Goal: Transaction & Acquisition: Purchase product/service

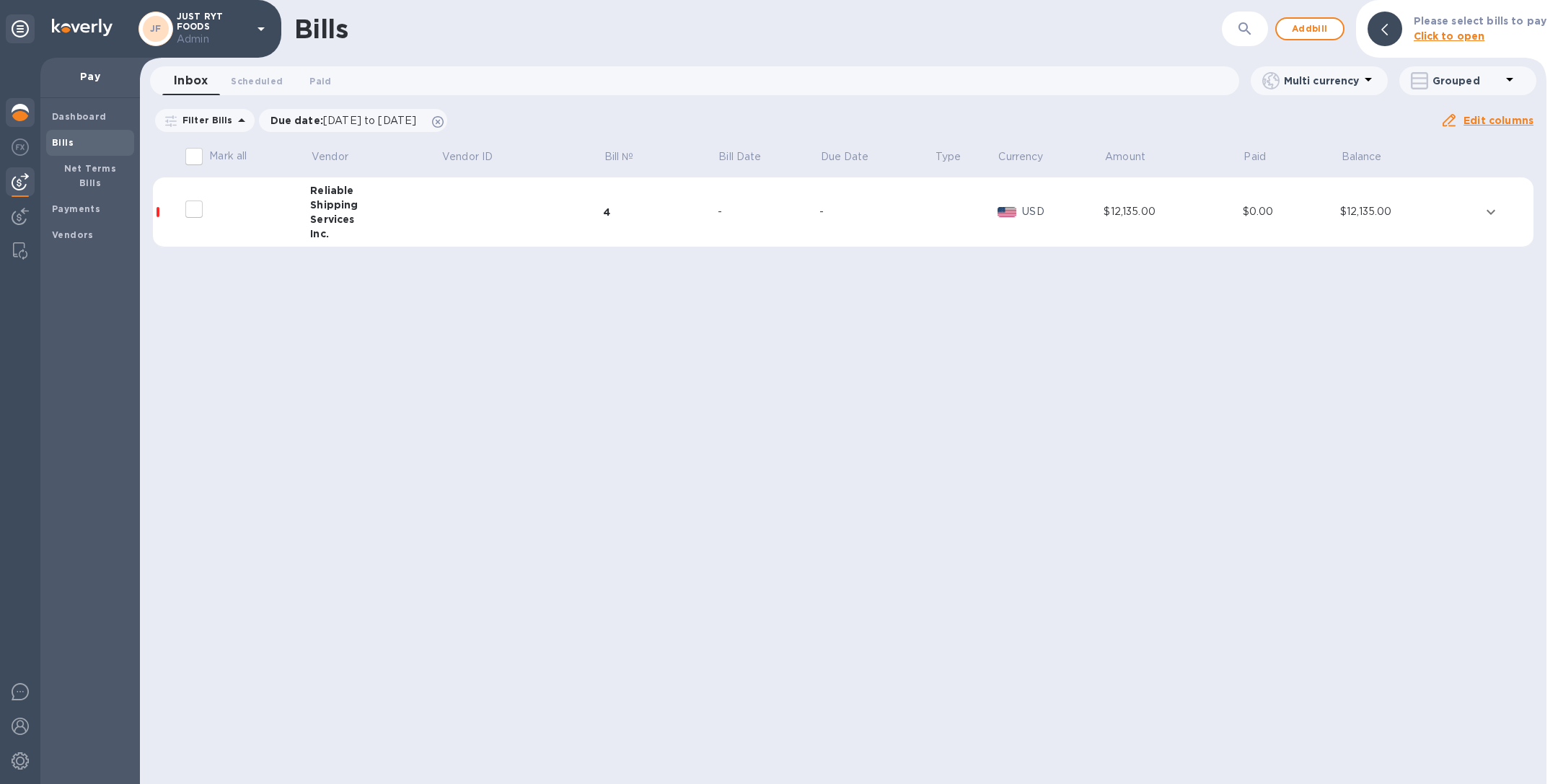
click at [16, 115] on img at bounding box center [20, 113] width 18 height 18
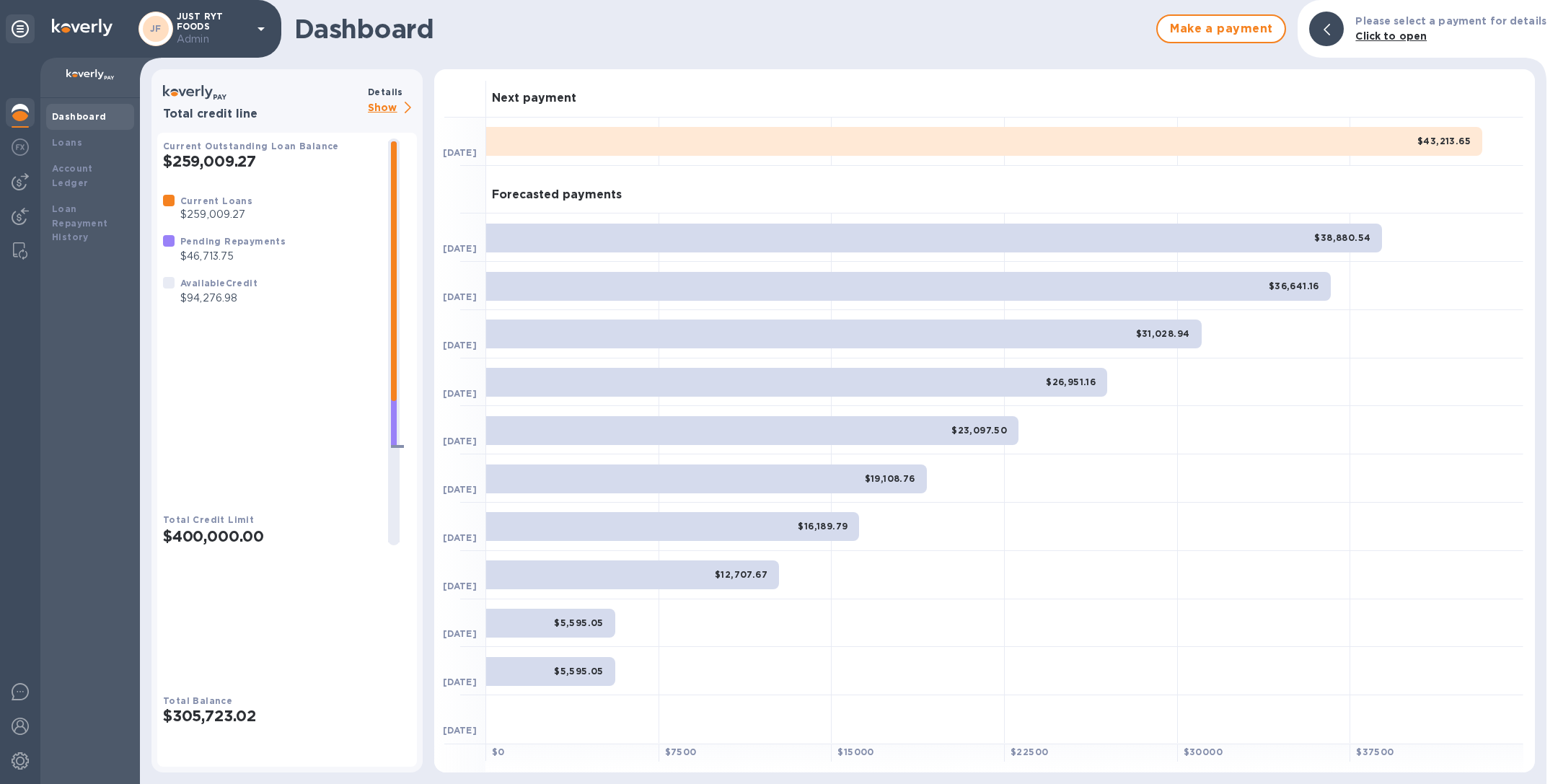
click at [395, 102] on p "Show" at bounding box center [392, 108] width 49 height 18
click at [391, 99] on p "Show" at bounding box center [392, 108] width 49 height 18
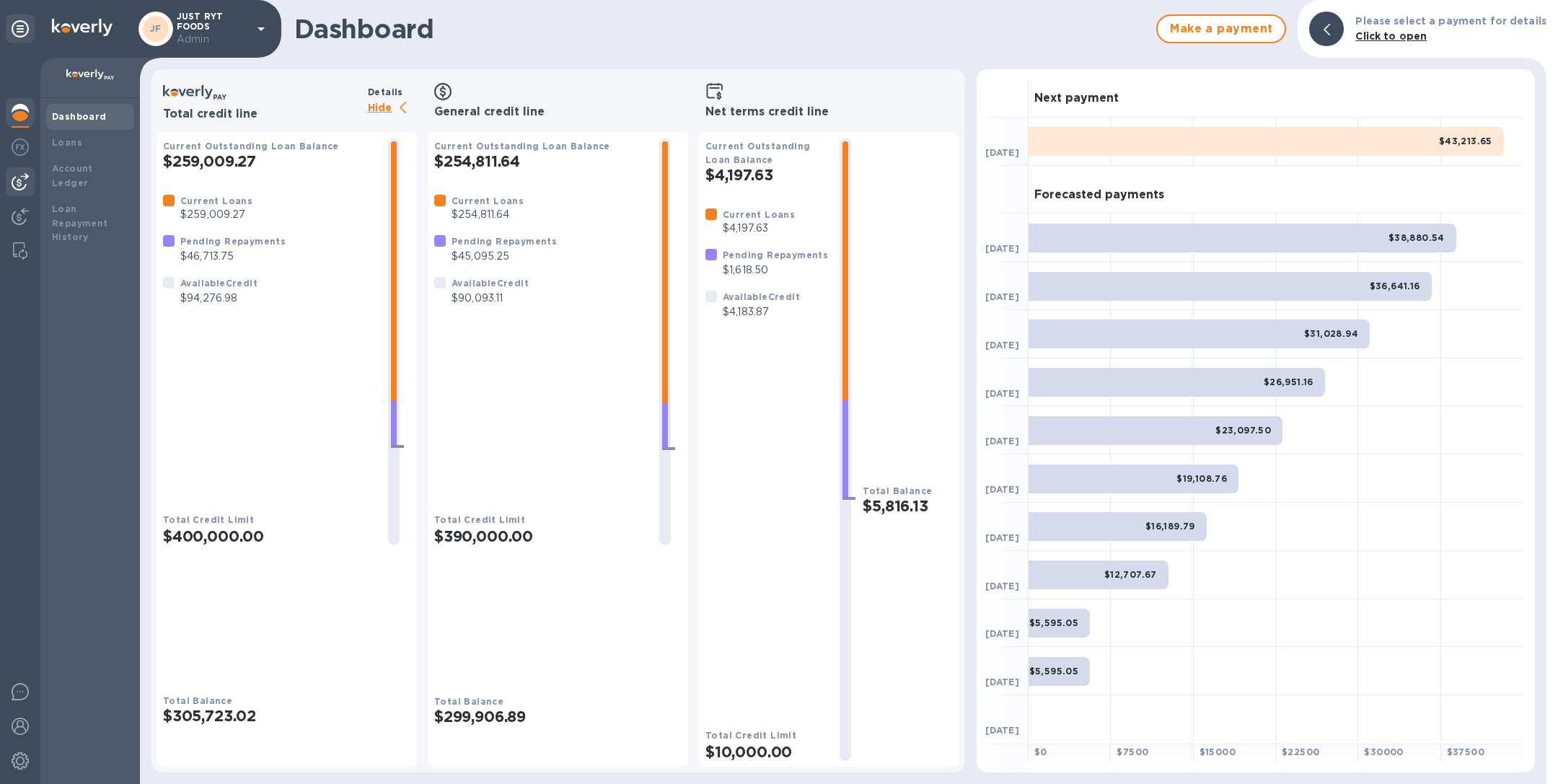
click at [27, 185] on img at bounding box center [20, 182] width 18 height 18
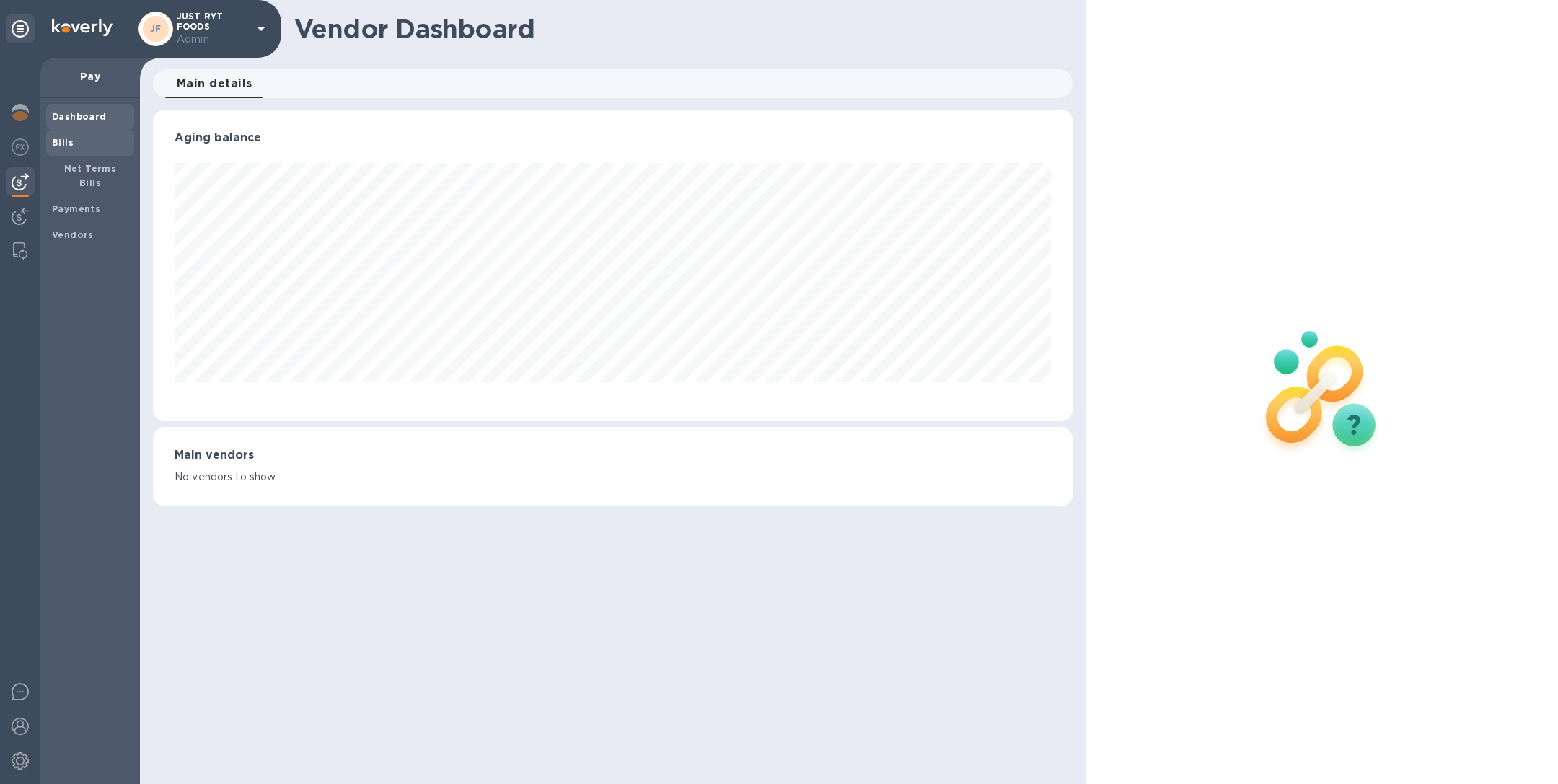
scroll to position [311, 919]
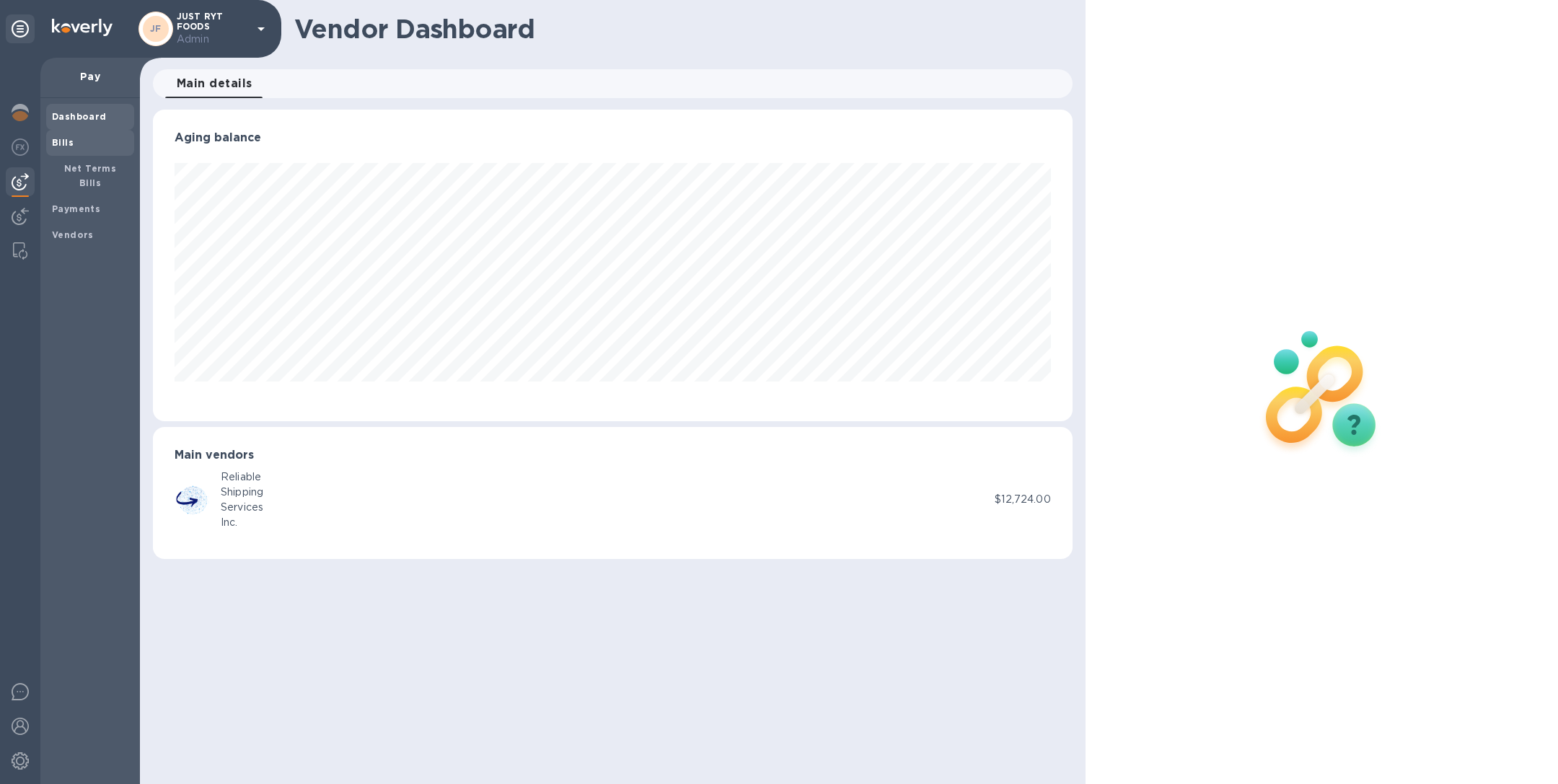
click at [87, 139] on span "Bills" at bounding box center [90, 143] width 77 height 15
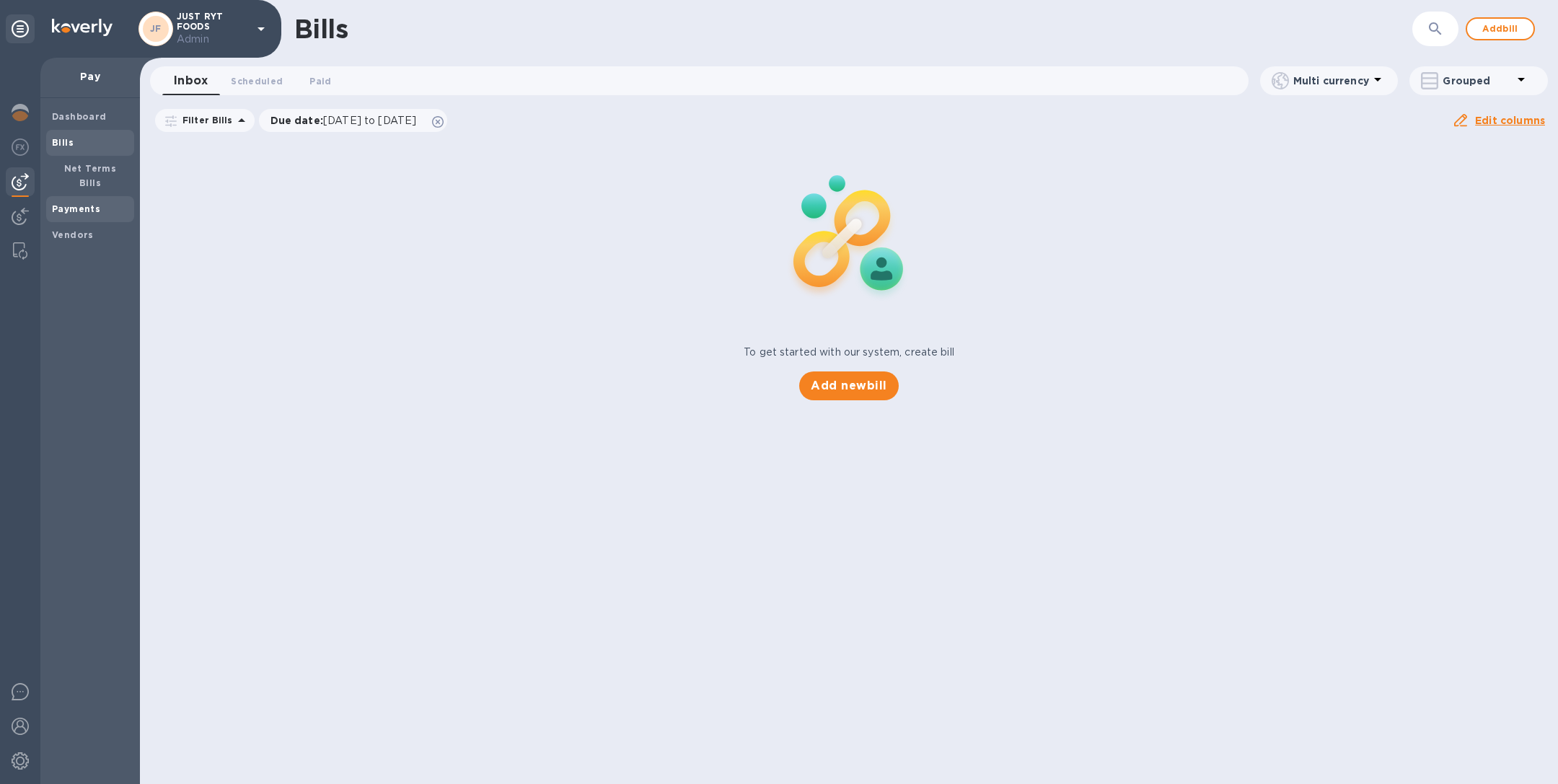
click at [86, 202] on span "Payments" at bounding box center [76, 209] width 48 height 15
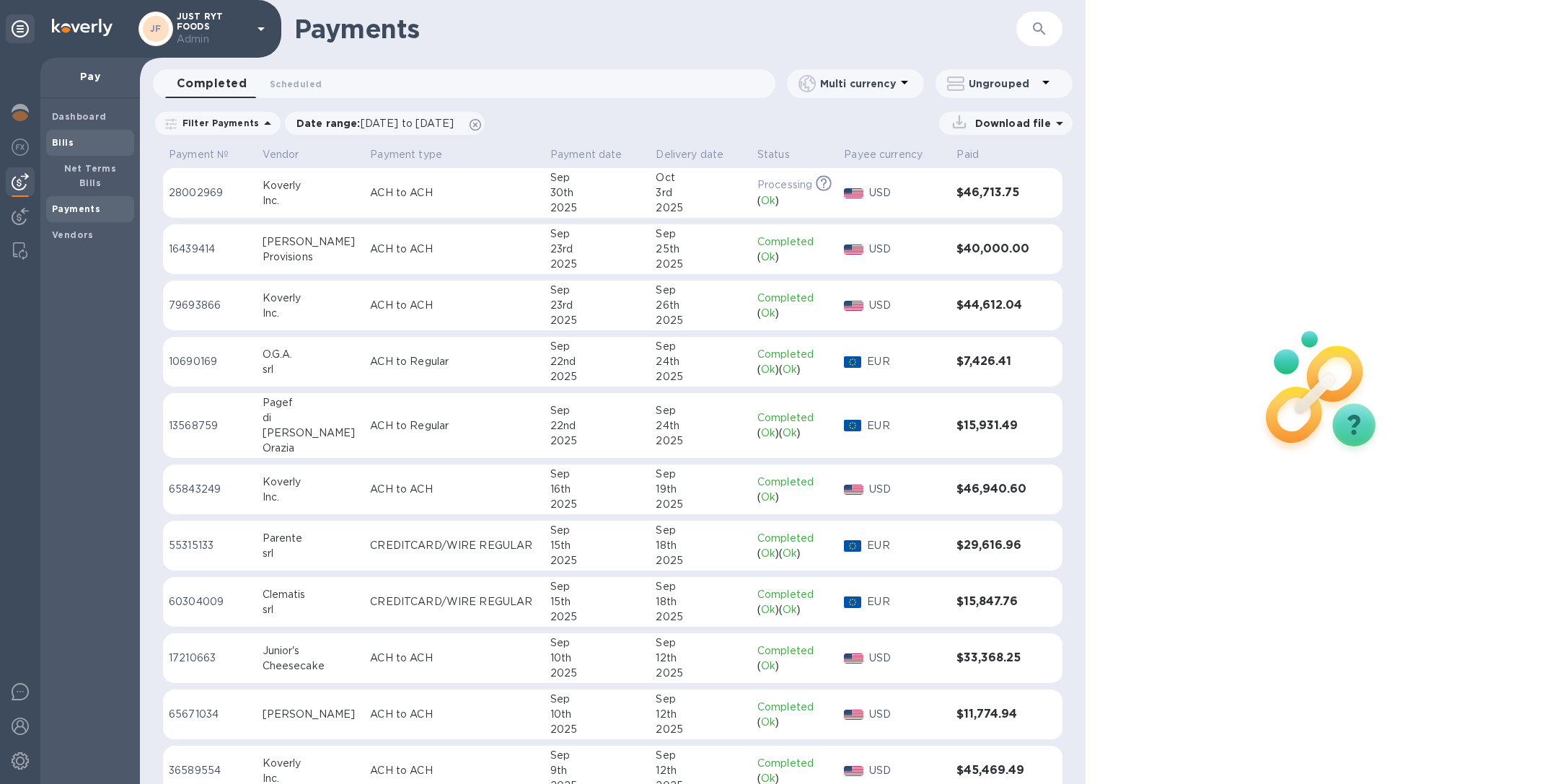
click at [117, 145] on span "Bills" at bounding box center [90, 143] width 77 height 15
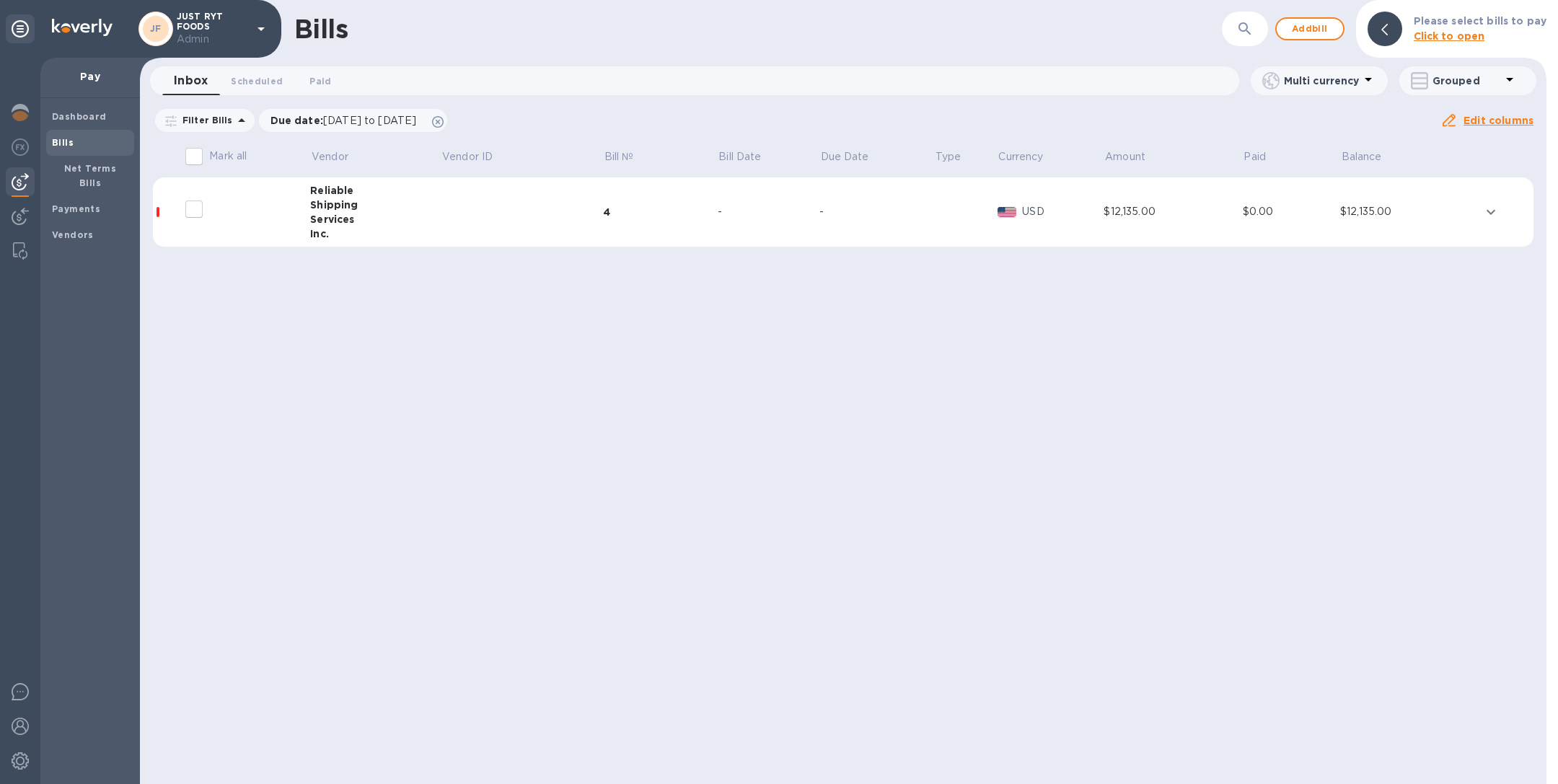
click at [477, 199] on td at bounding box center [522, 213] width 162 height 70
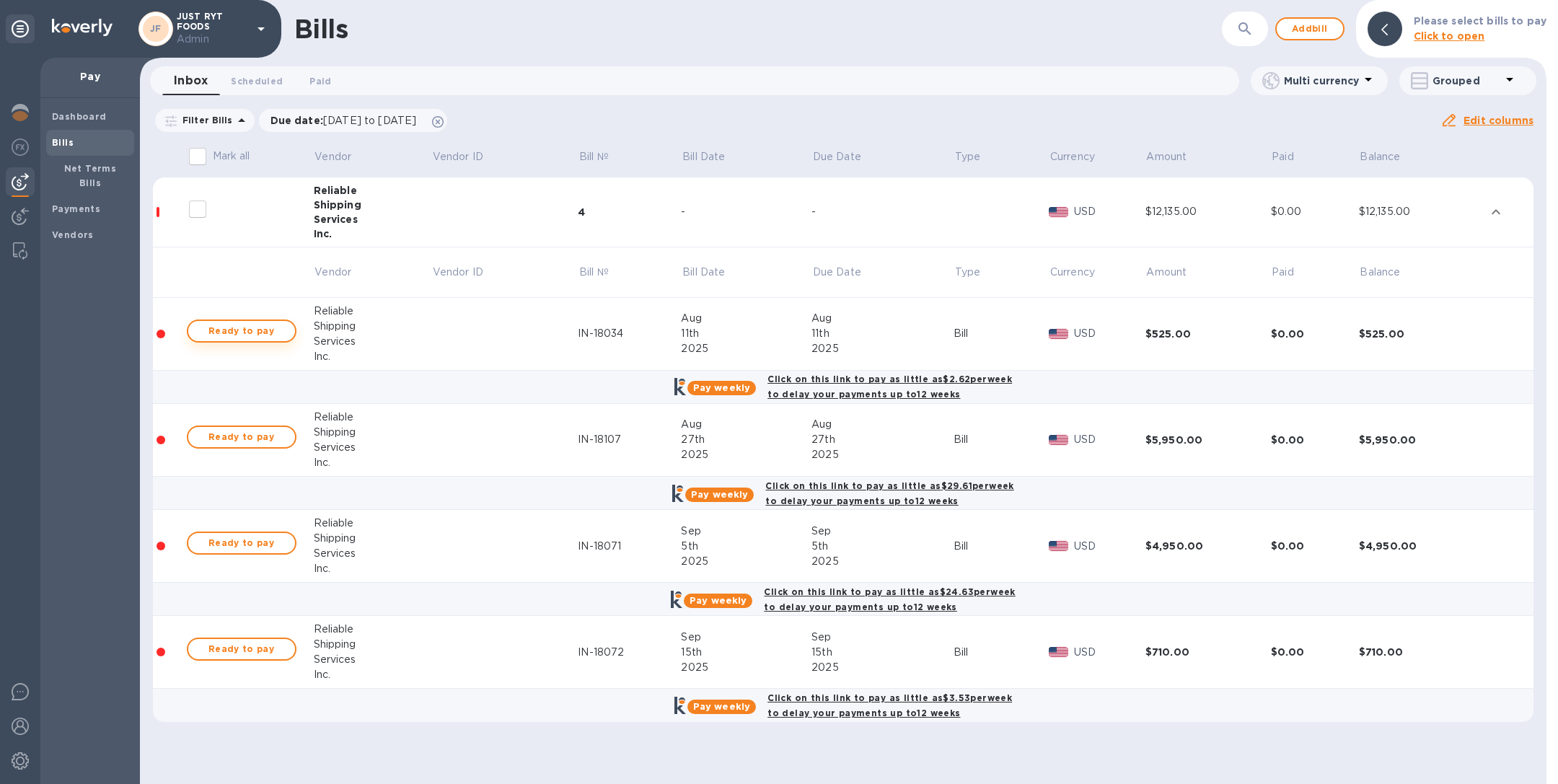
click at [252, 326] on span "Ready to pay" at bounding box center [241, 331] width 84 height 18
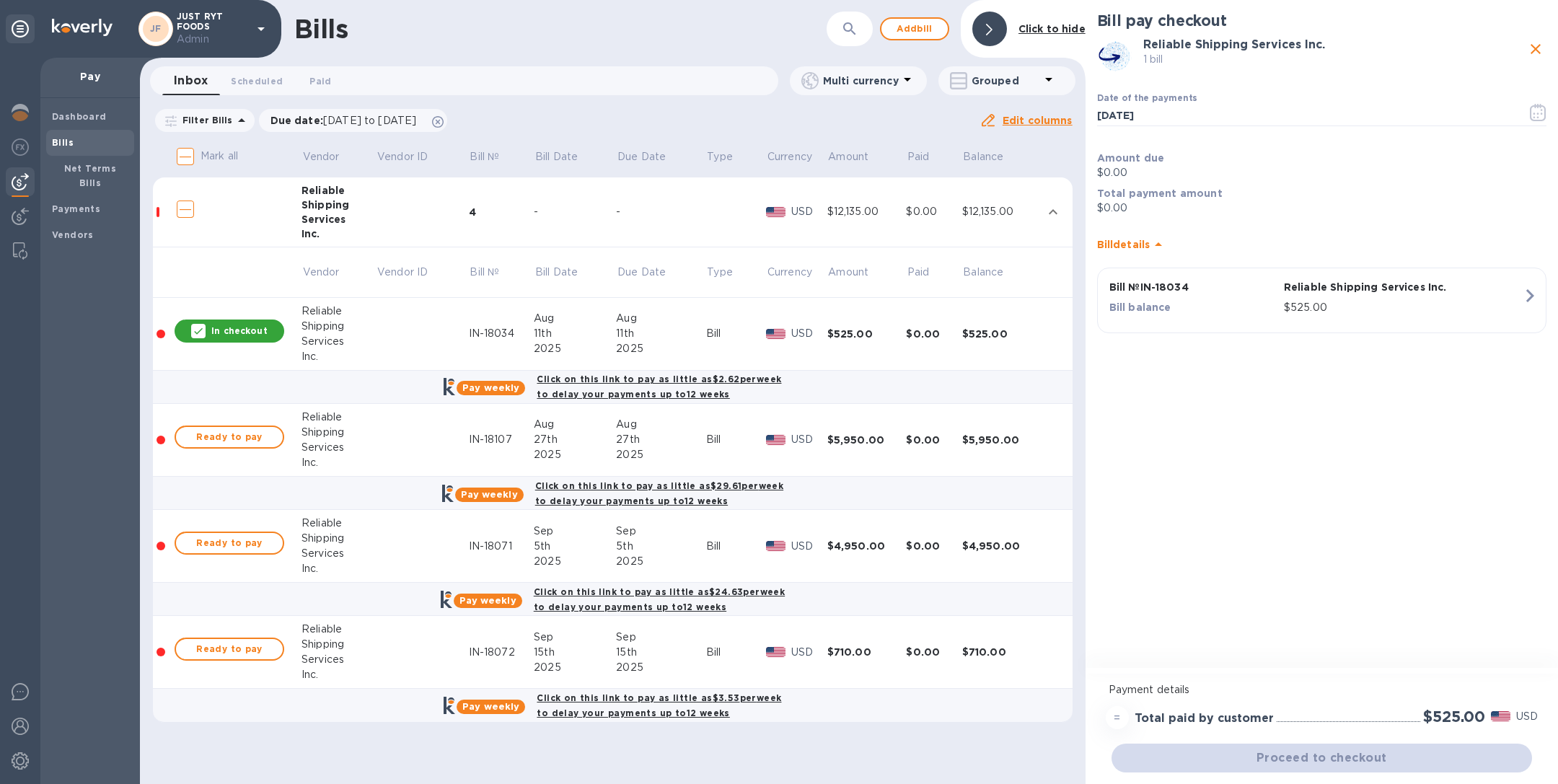
click at [253, 327] on p "In checkout" at bounding box center [239, 330] width 56 height 12
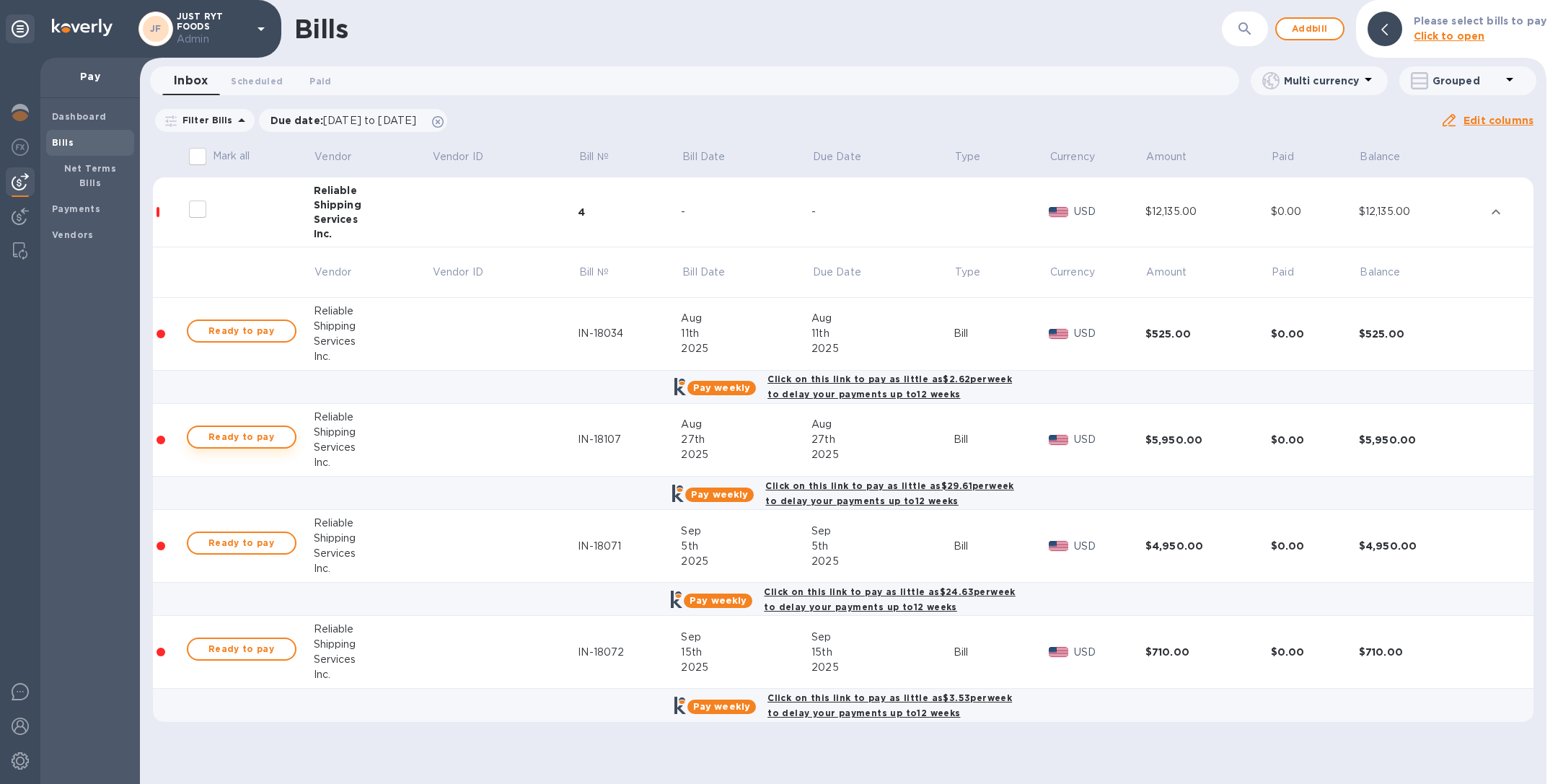
click at [254, 434] on span "Ready to pay" at bounding box center [241, 437] width 84 height 18
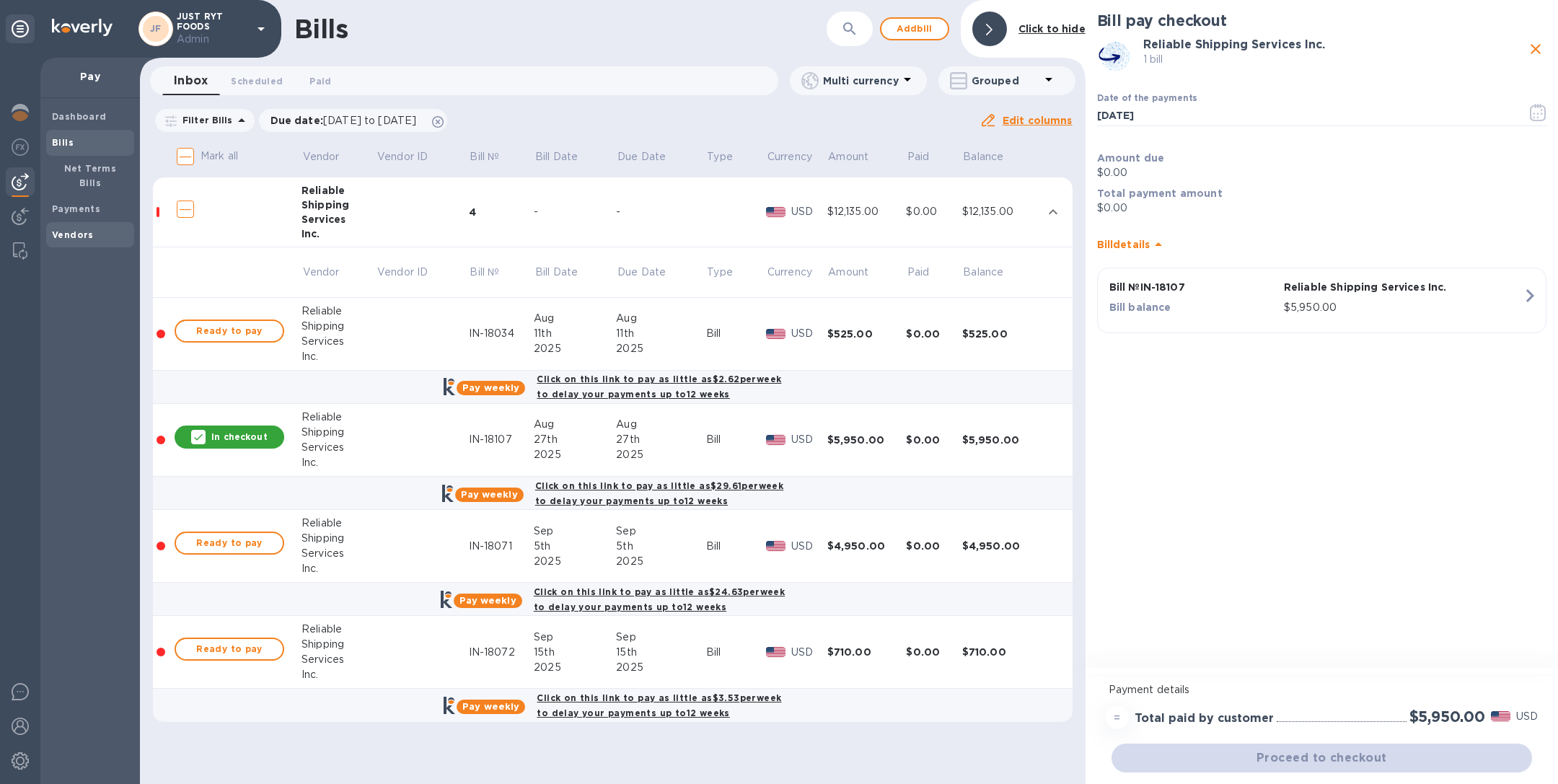
click at [76, 229] on b "Vendors" at bounding box center [72, 235] width 42 height 11
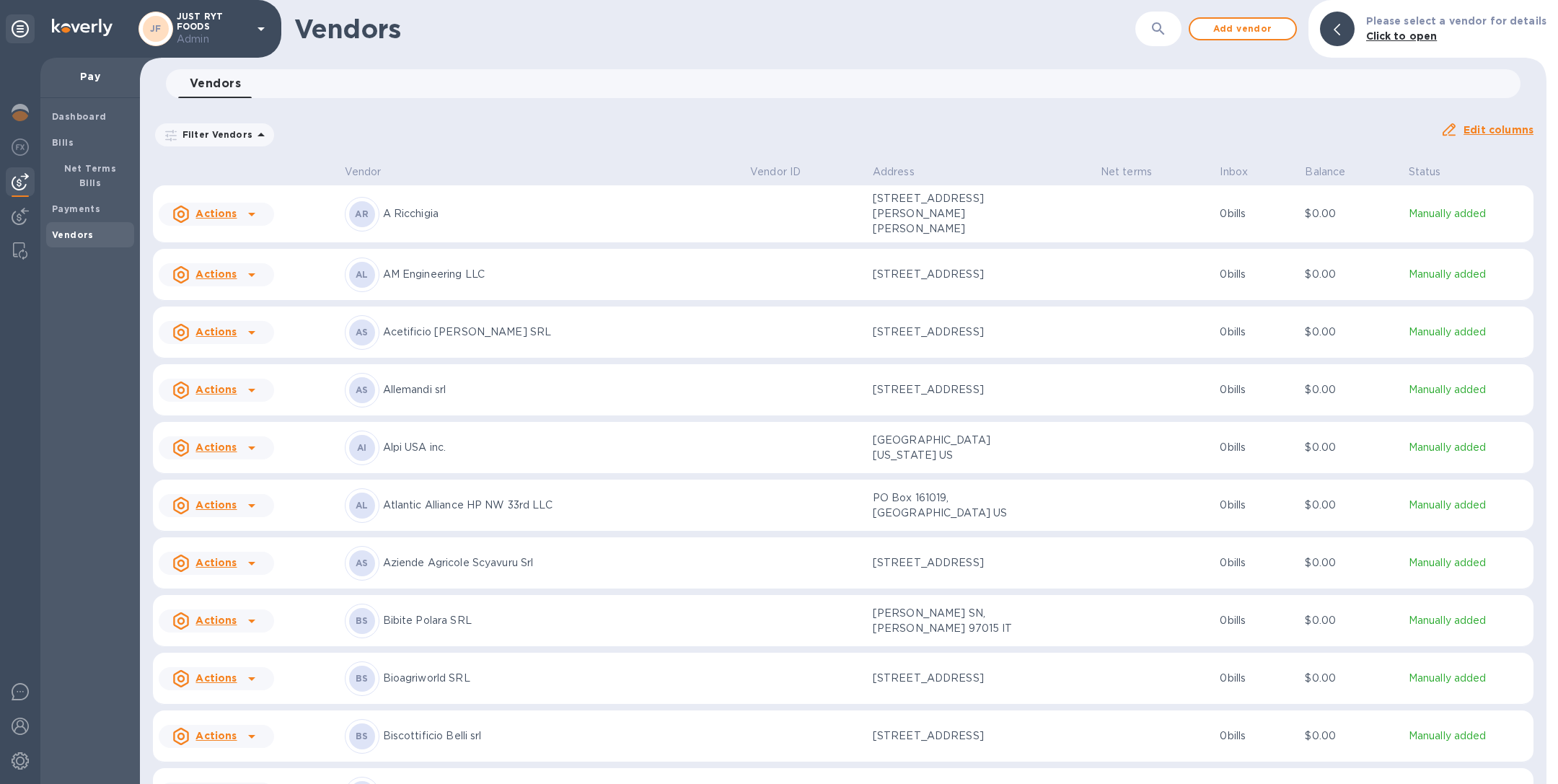
click at [1167, 35] on icon "button" at bounding box center [1158, 29] width 18 height 18
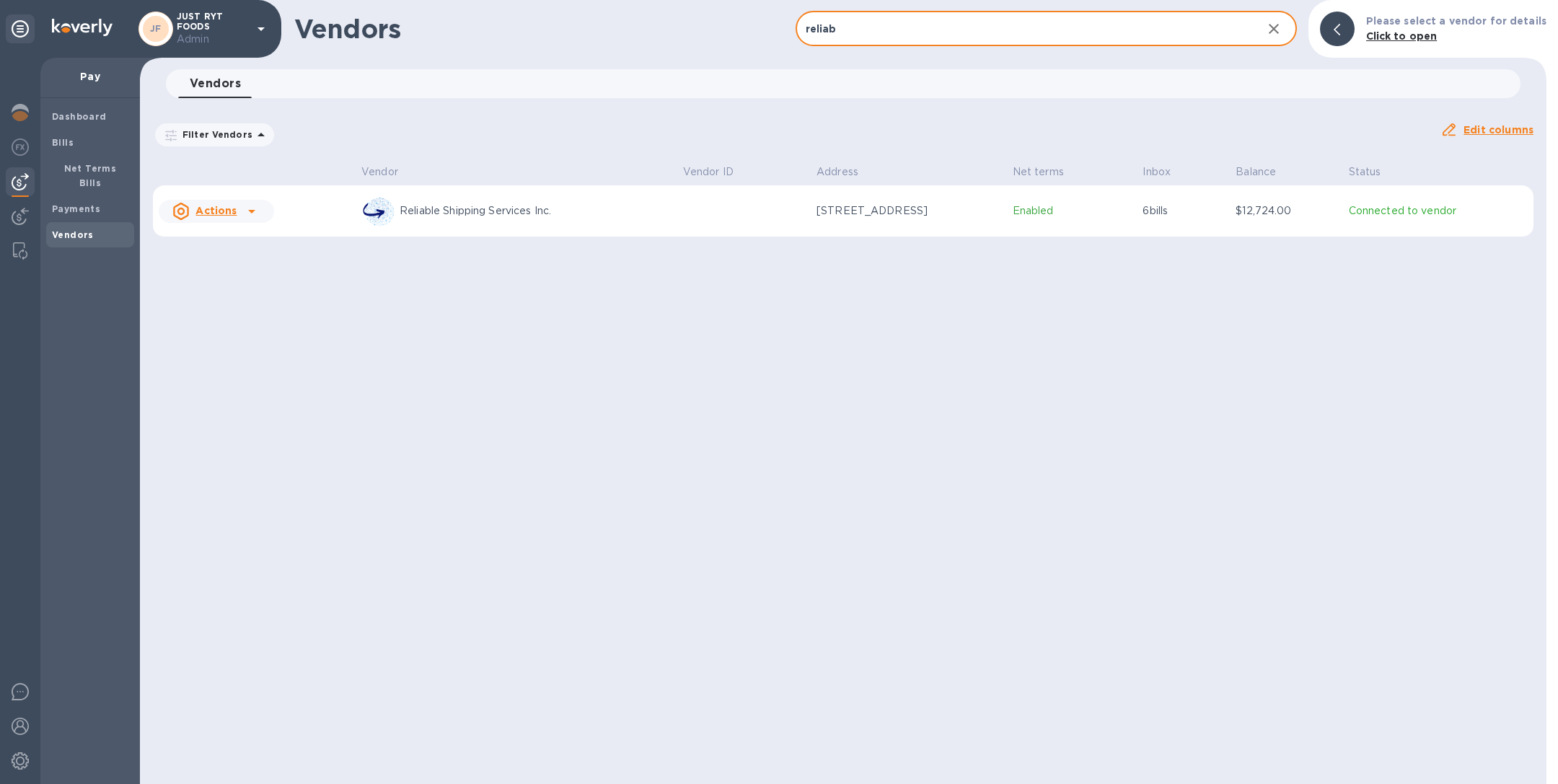
type input "reliab"
click at [698, 210] on td at bounding box center [744, 211] width 134 height 52
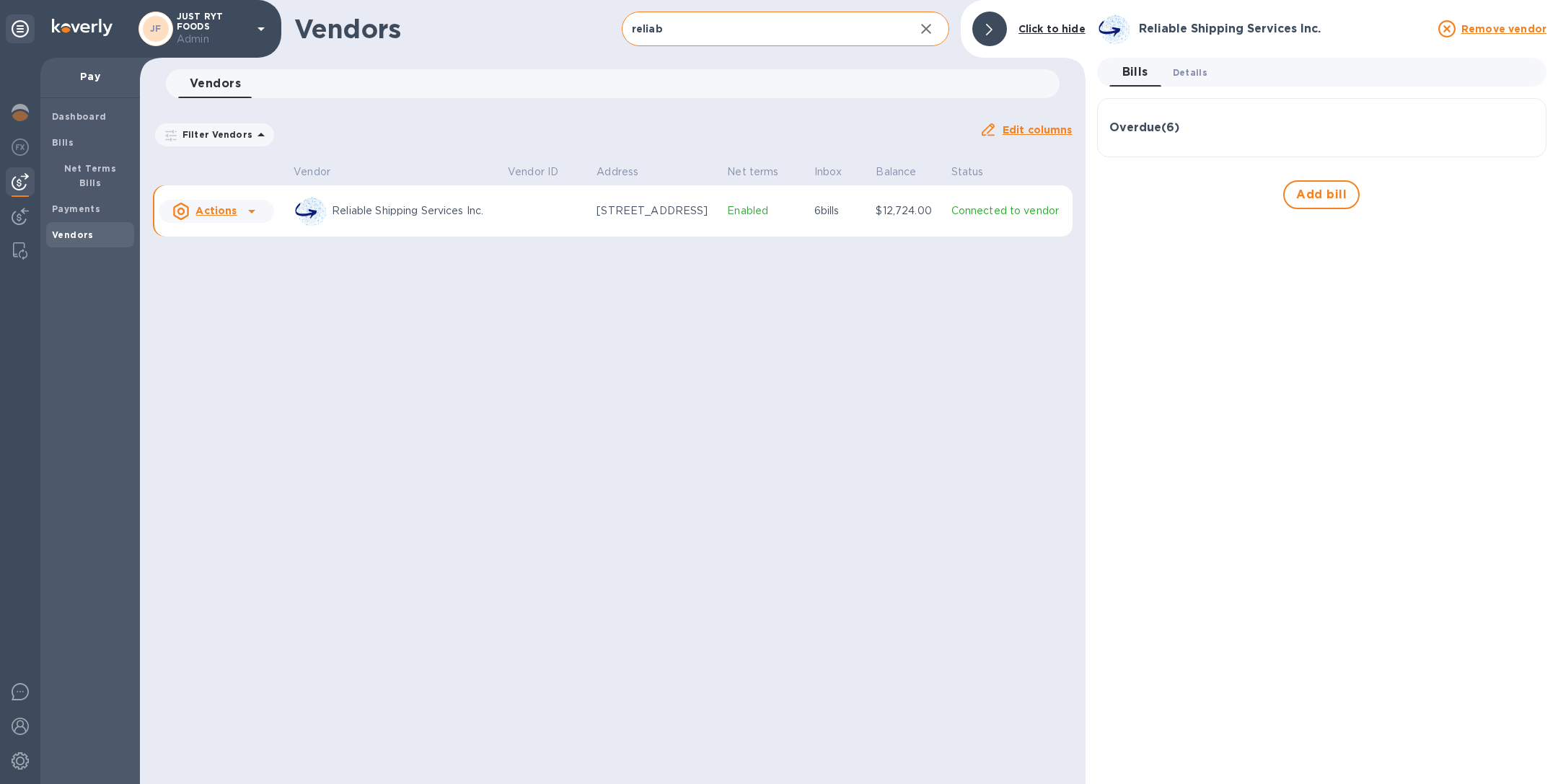
click at [1188, 75] on span "Details 0" at bounding box center [1190, 72] width 34 height 15
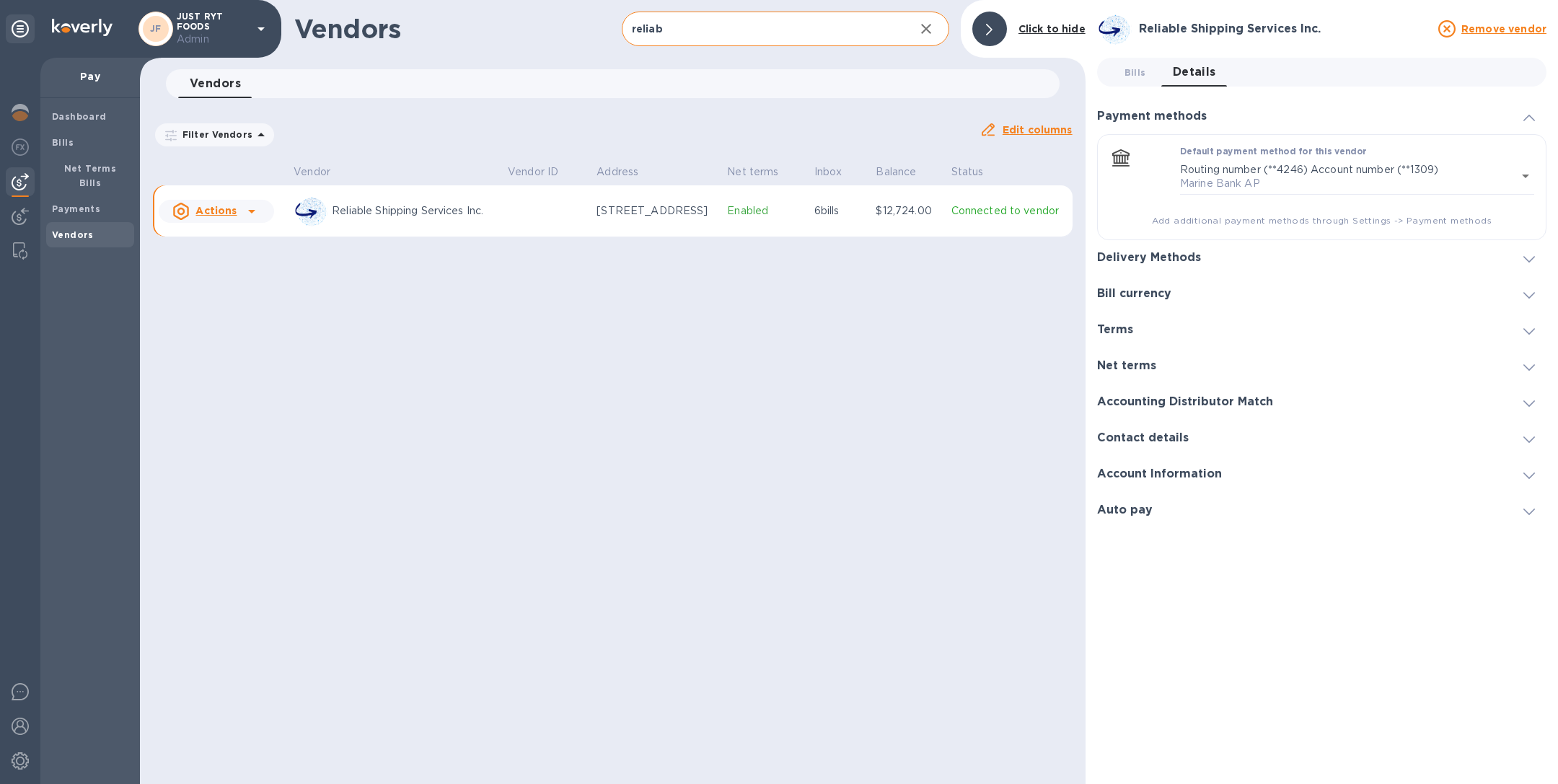
click at [1171, 250] on div "Delivery Methods" at bounding box center [1321, 258] width 449 height 36
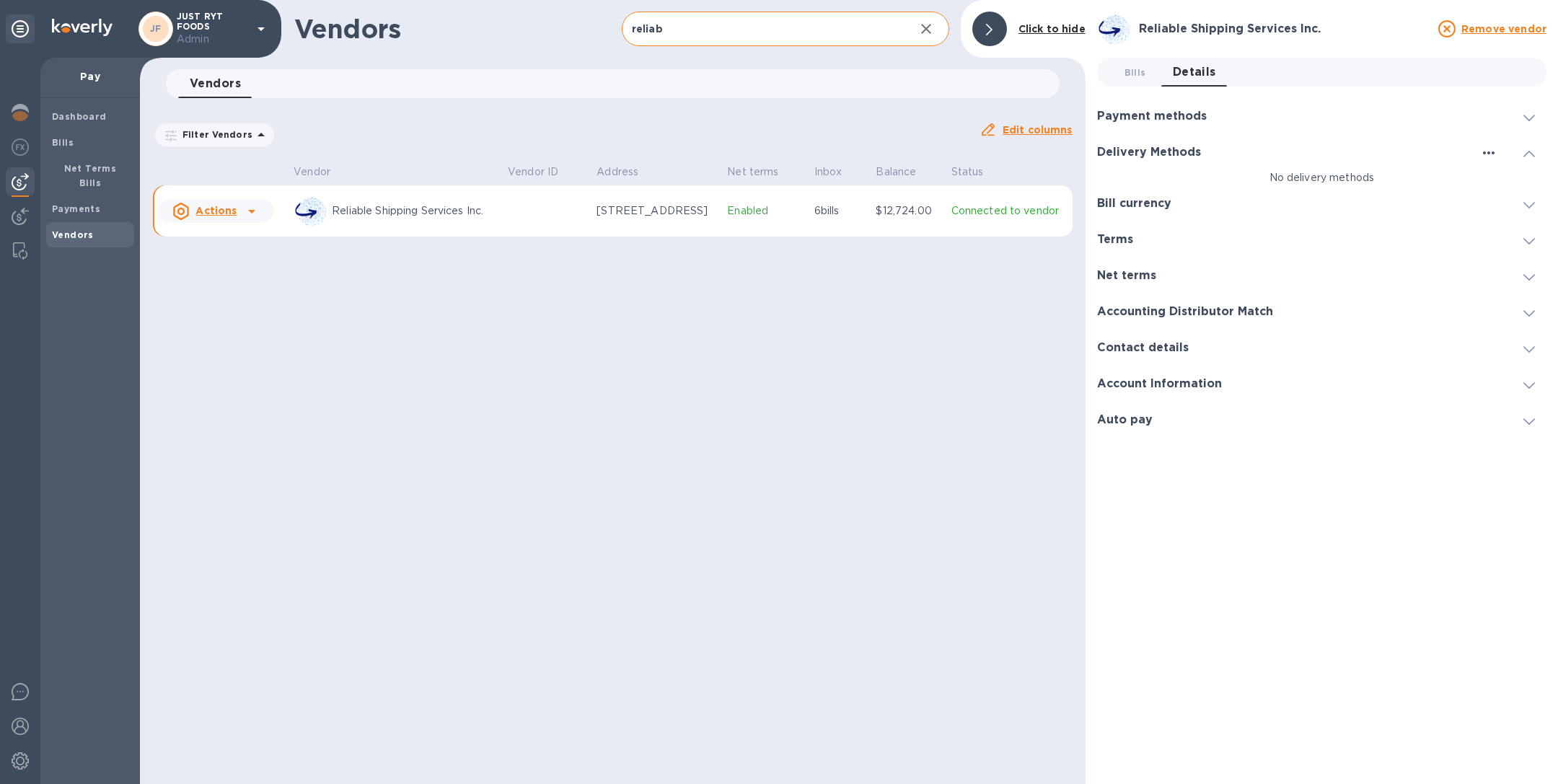
click at [1490, 151] on icon "button" at bounding box center [1489, 153] width 18 height 18
click at [1510, 182] on p "Add new" at bounding box center [1506, 182] width 48 height 15
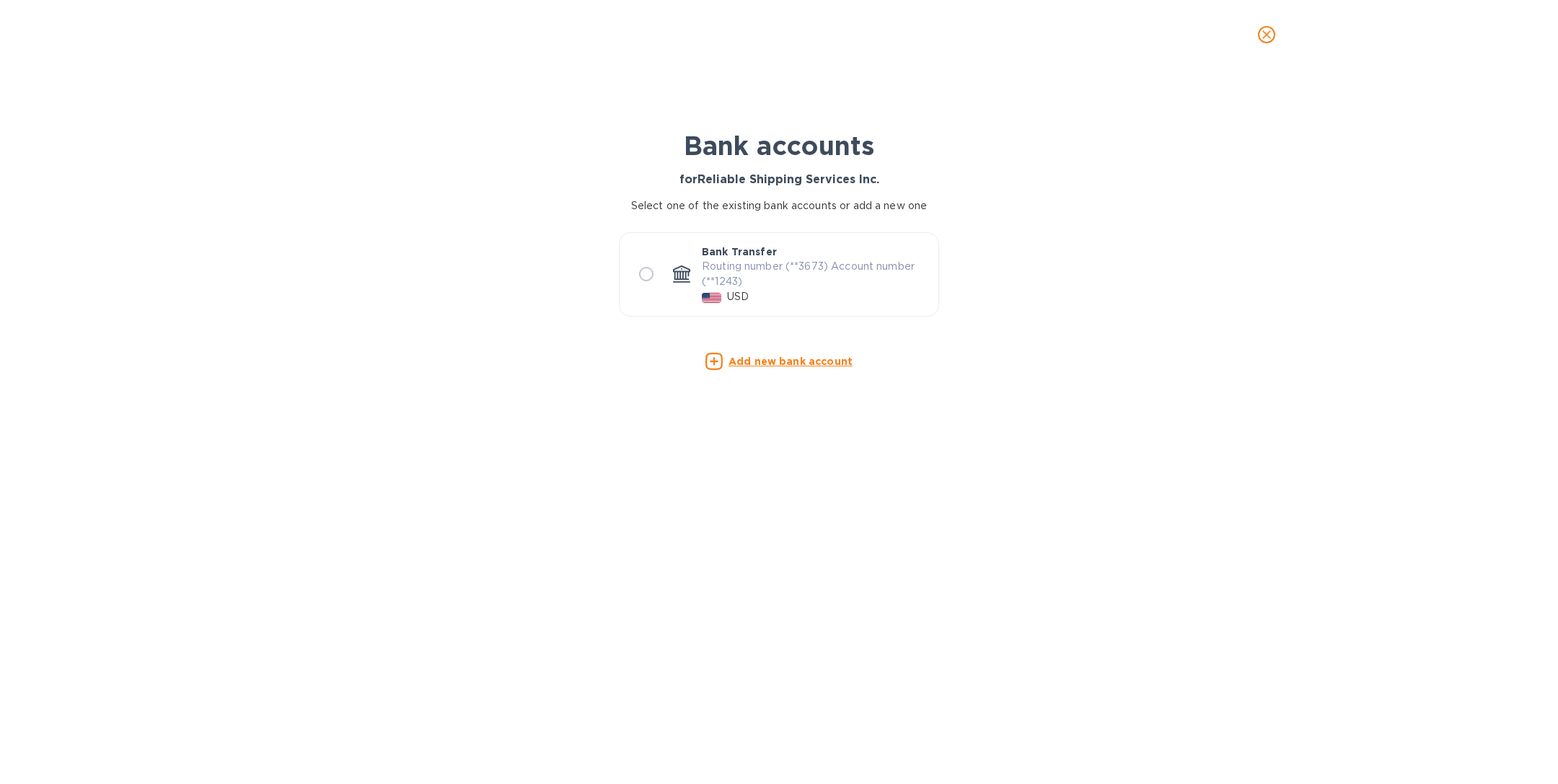
click at [752, 279] on p "Routing number (**3673) Account number (**1243)" at bounding box center [814, 273] width 225 height 30
radio input "true"
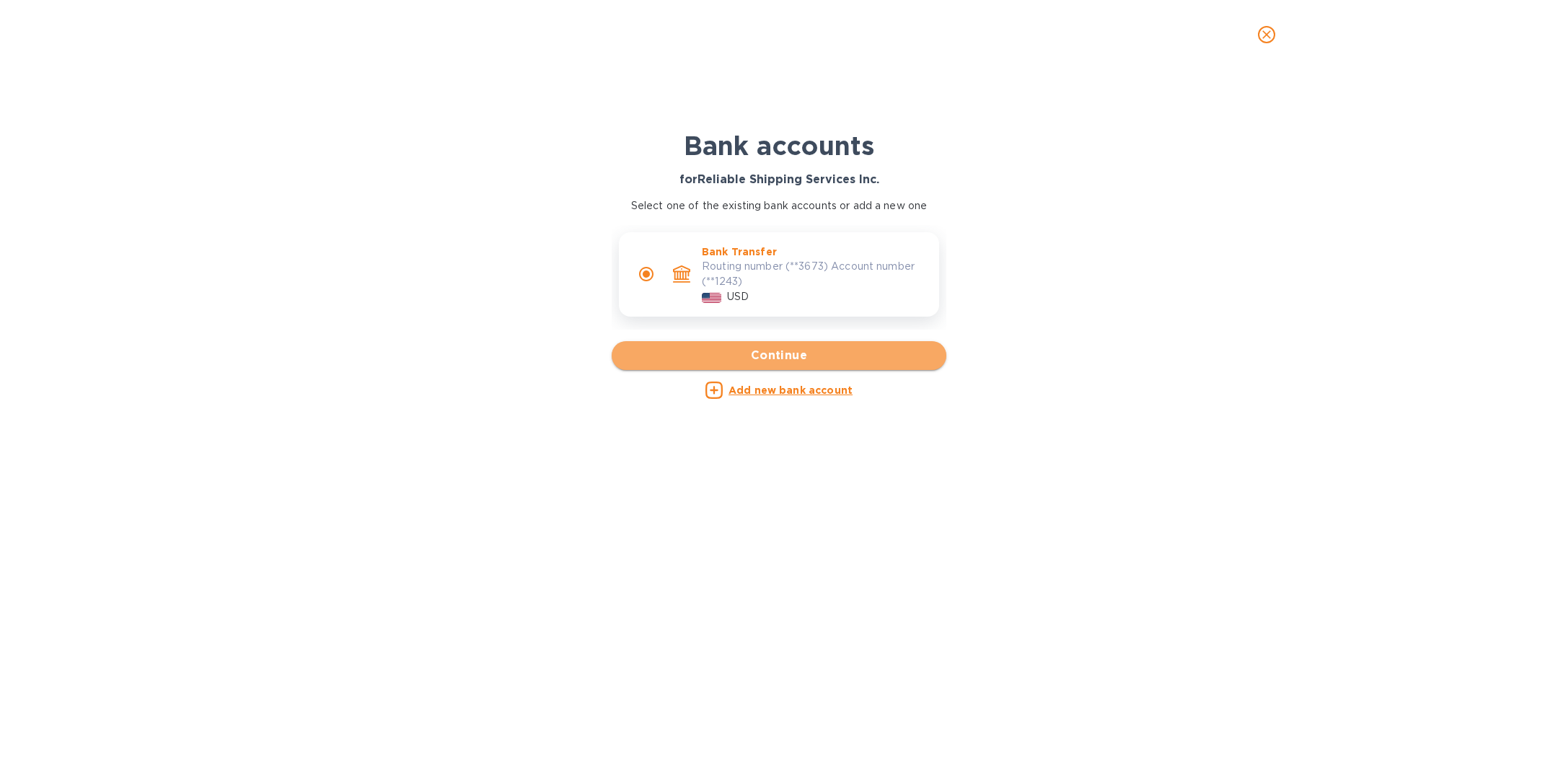
click at [737, 355] on span "Continue" at bounding box center [779, 356] width 311 height 18
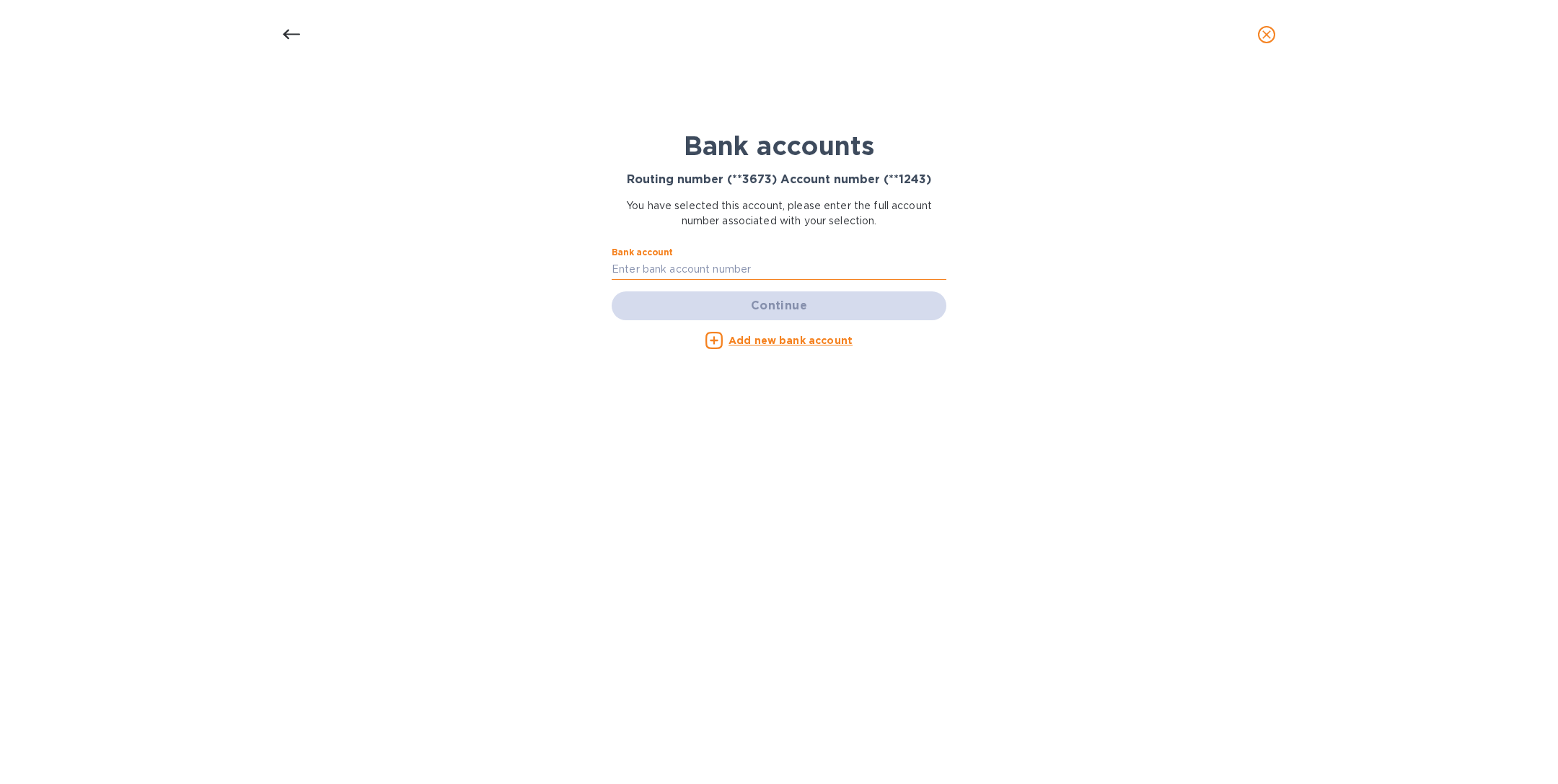
click at [697, 265] on input "text" at bounding box center [779, 270] width 335 height 22
paste input "4347251243"
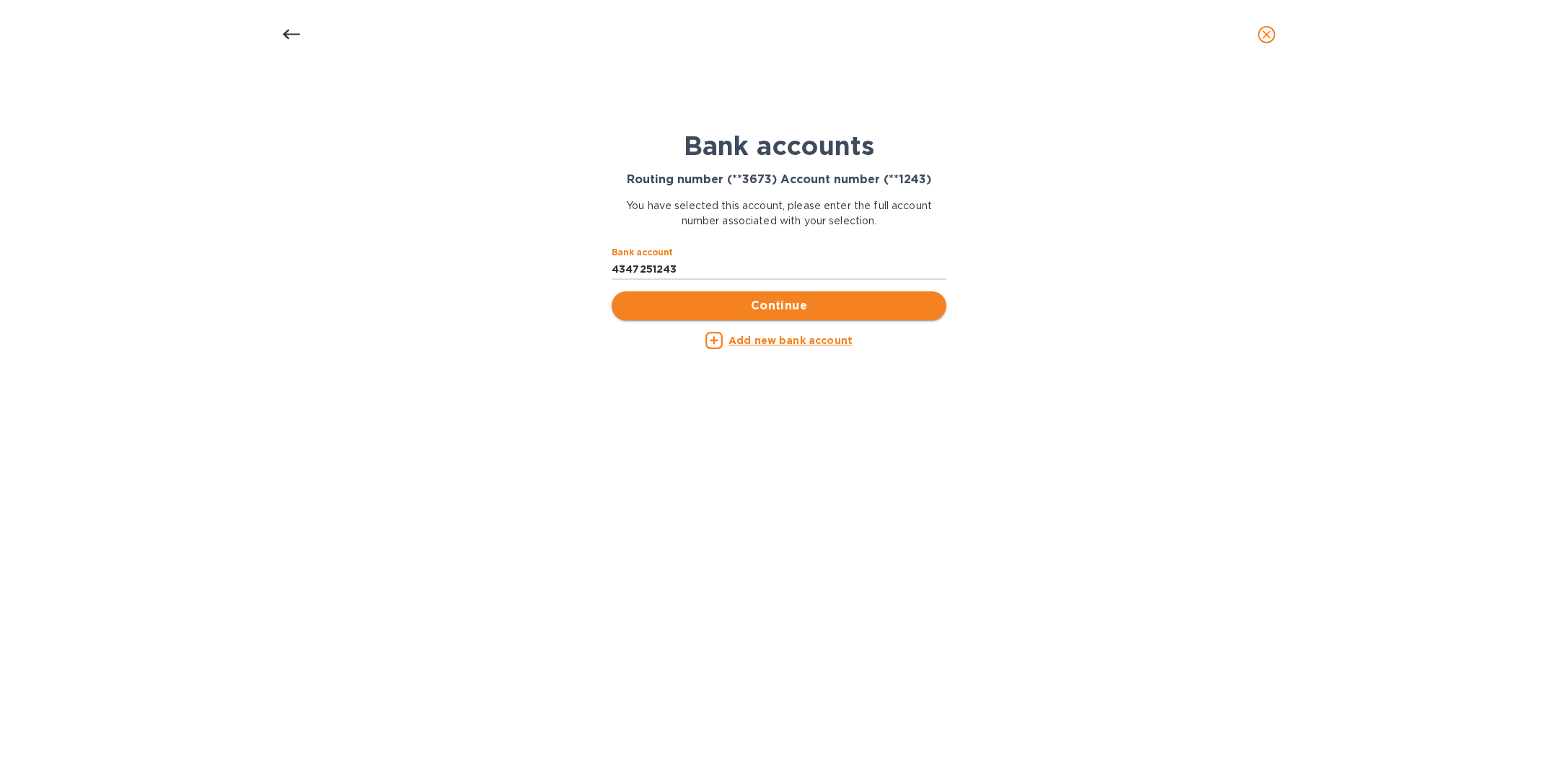
type input "4347251243"
click at [814, 304] on span "Continue" at bounding box center [779, 306] width 311 height 18
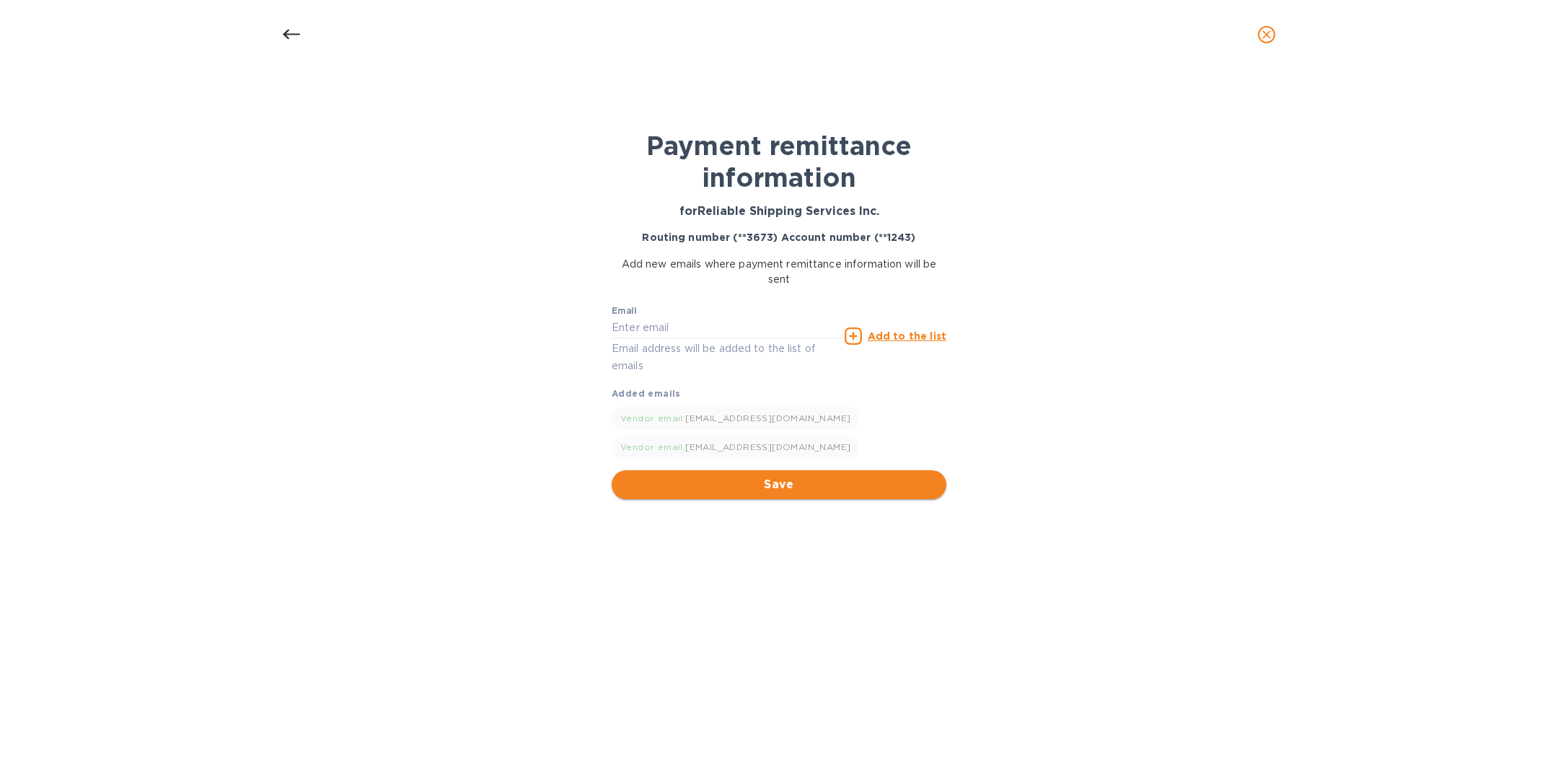
click at [784, 490] on span "Save" at bounding box center [779, 484] width 311 height 18
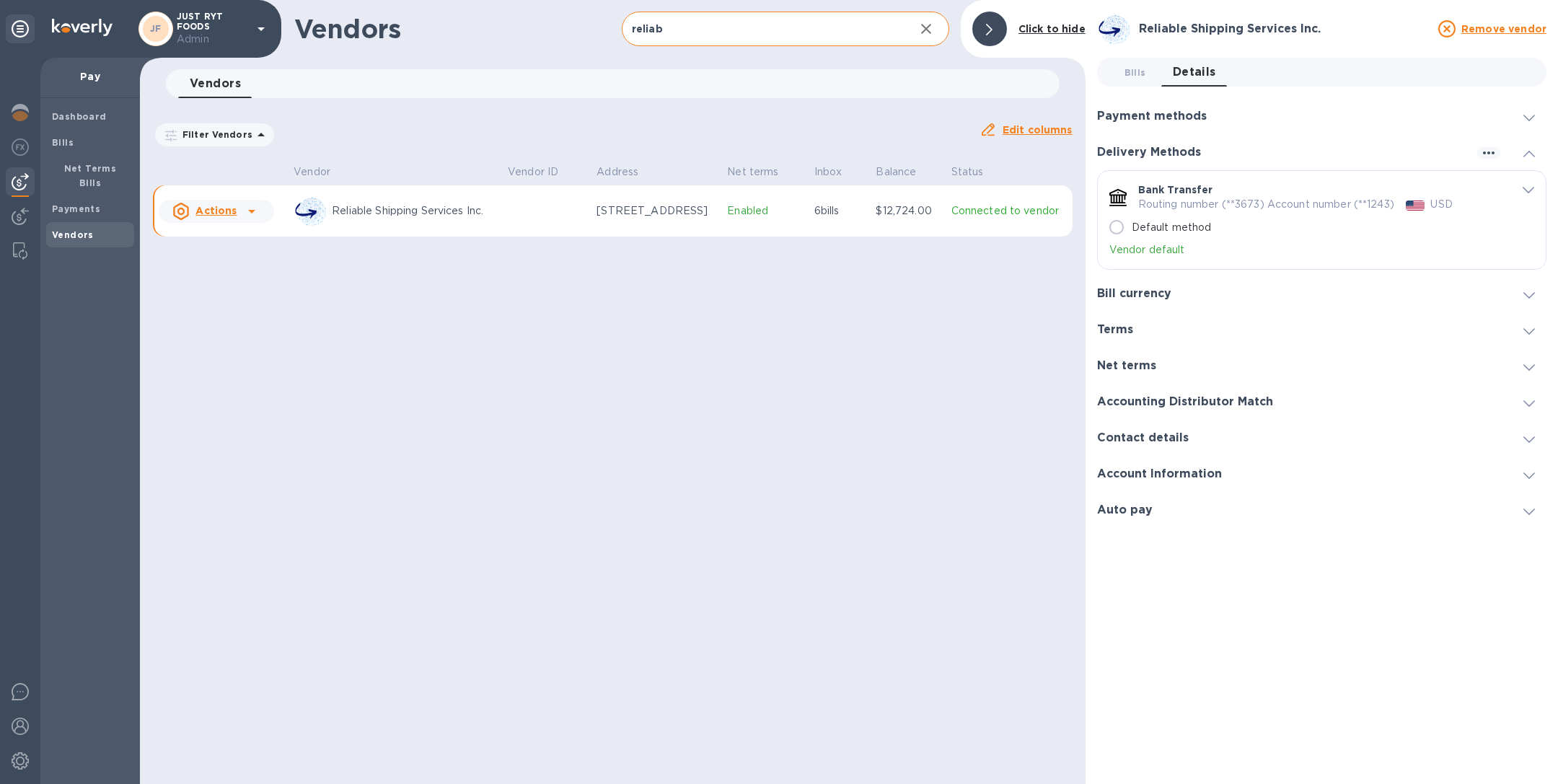
click at [1122, 222] on input "Default method" at bounding box center [1116, 227] width 30 height 30
radio input "true"
click at [932, 28] on icon "button" at bounding box center [927, 29] width 18 height 18
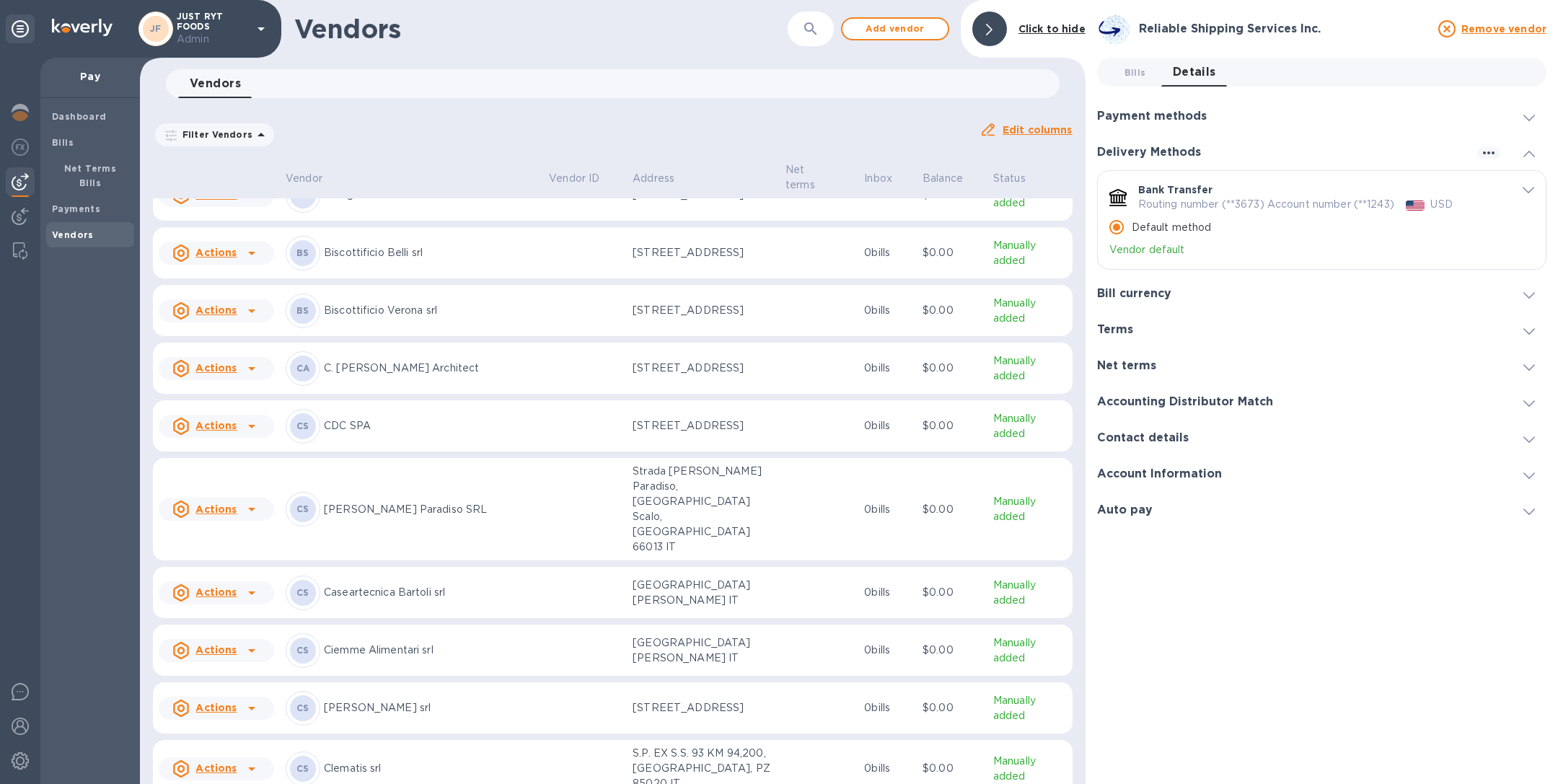
scroll to position [2618, 0]
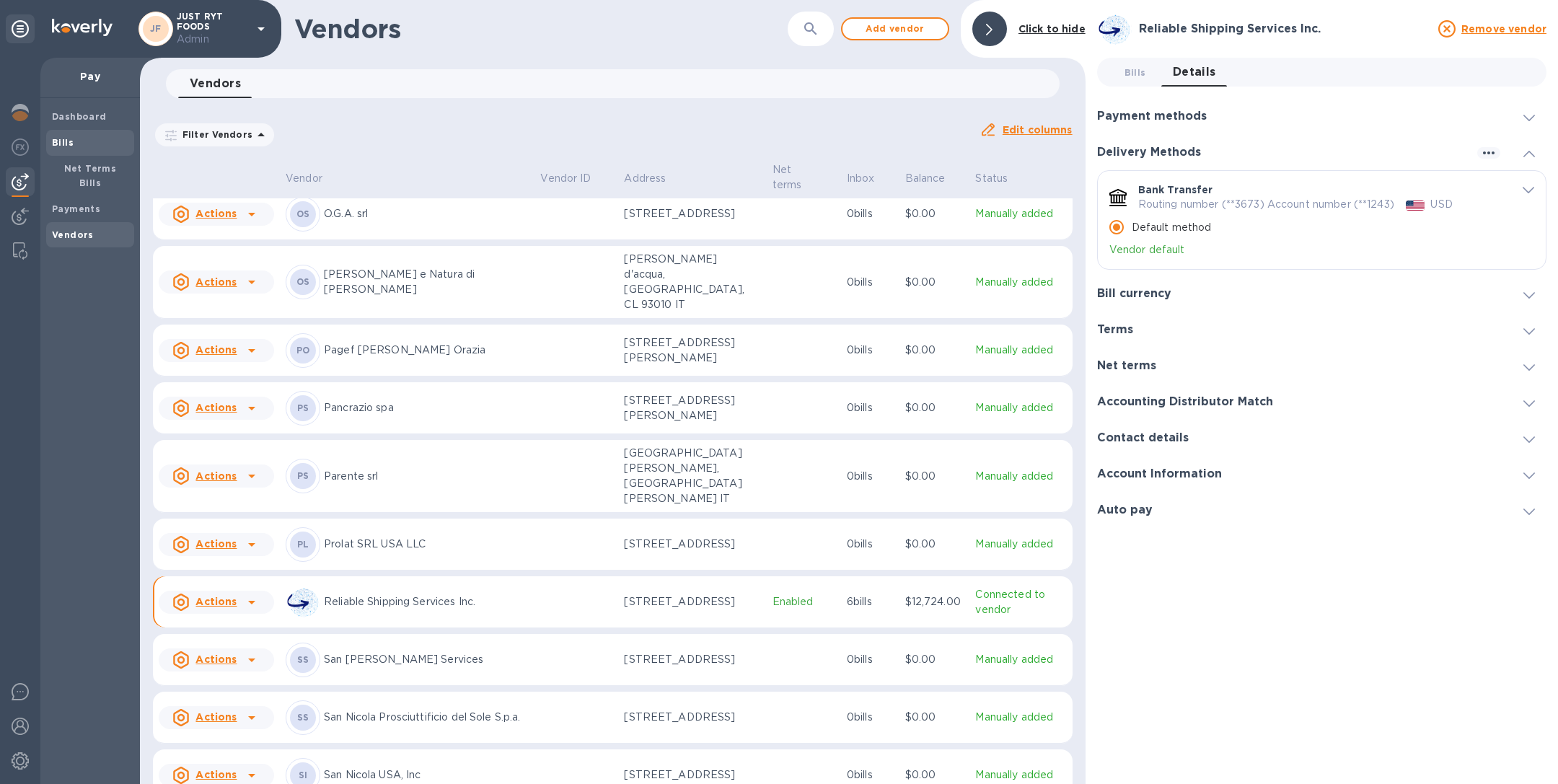
click at [64, 137] on b "Bills" at bounding box center [63, 142] width 22 height 11
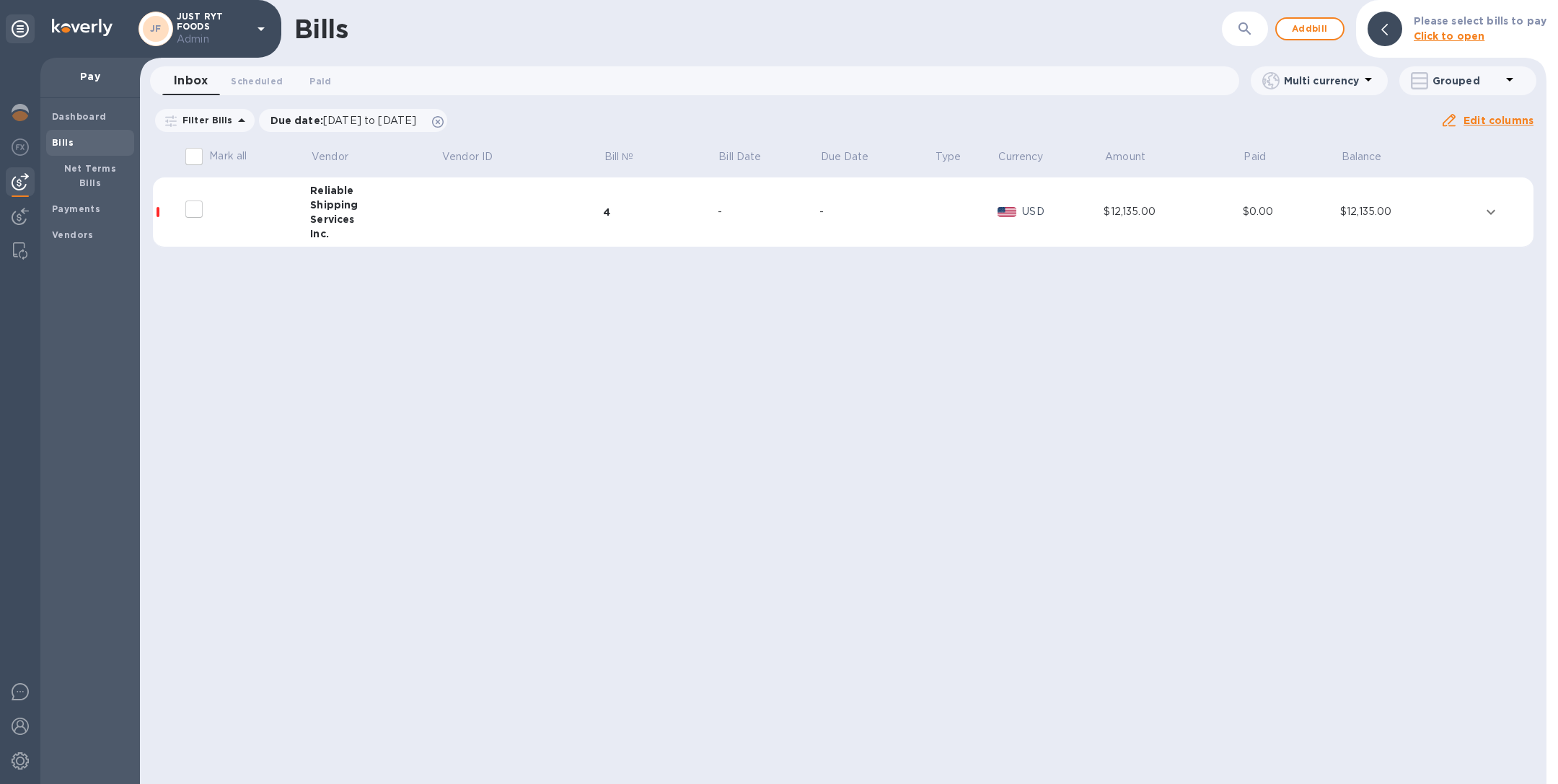
click at [519, 225] on td at bounding box center [522, 213] width 162 height 70
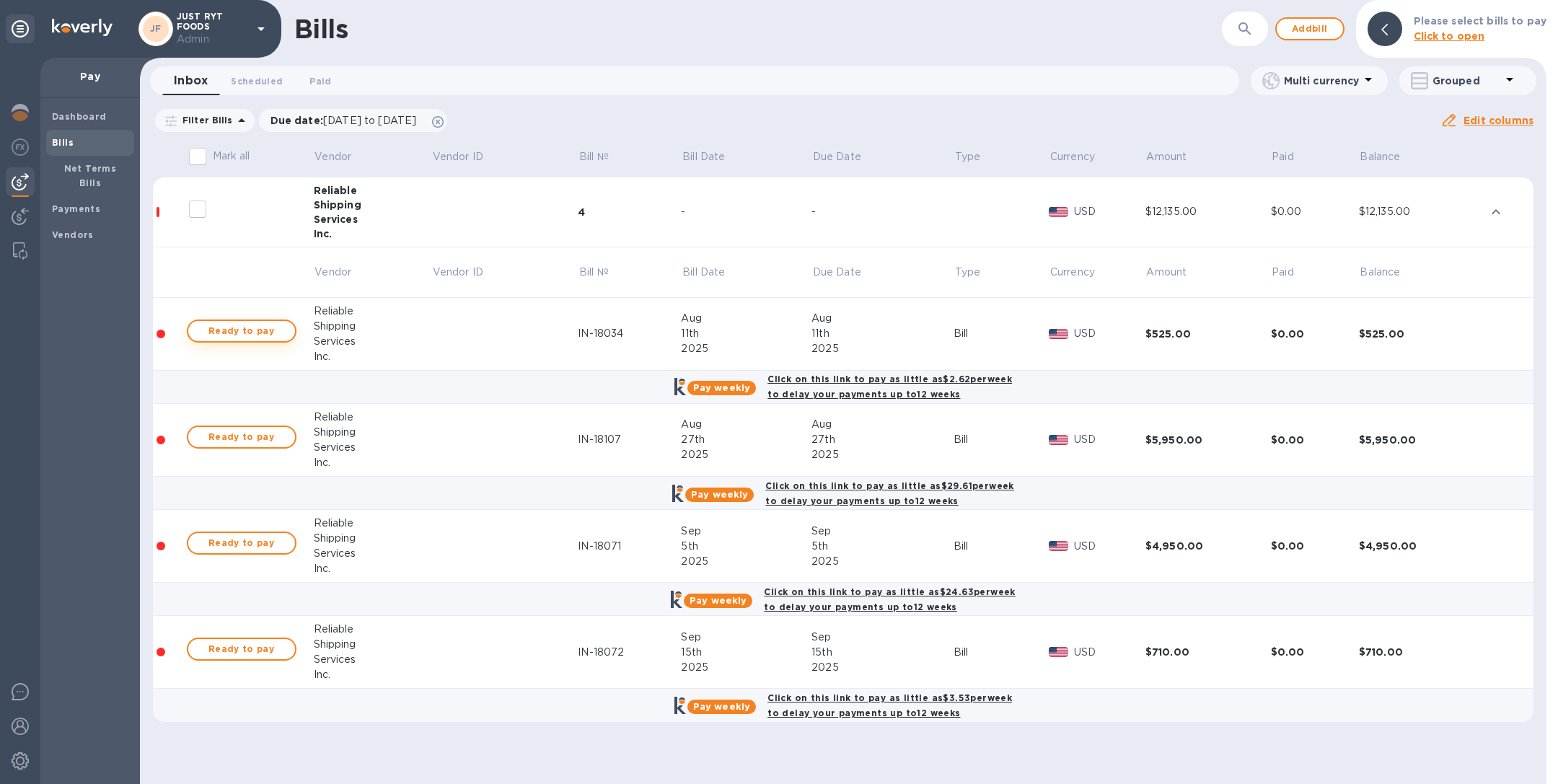
click at [248, 319] on button "Ready to pay" at bounding box center [242, 331] width 110 height 23
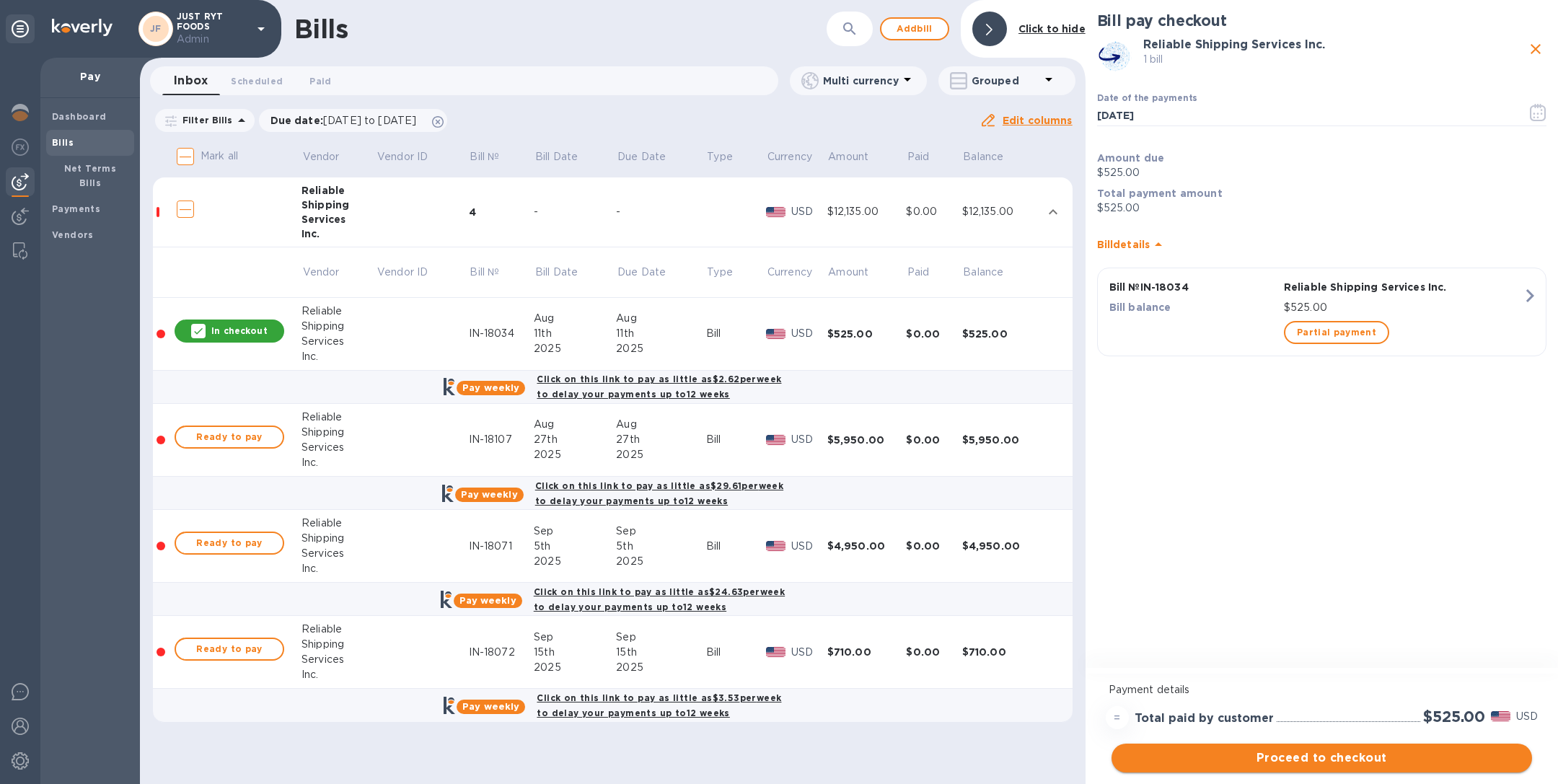
click at [1309, 754] on span "Proceed to checkout" at bounding box center [1322, 758] width 398 height 18
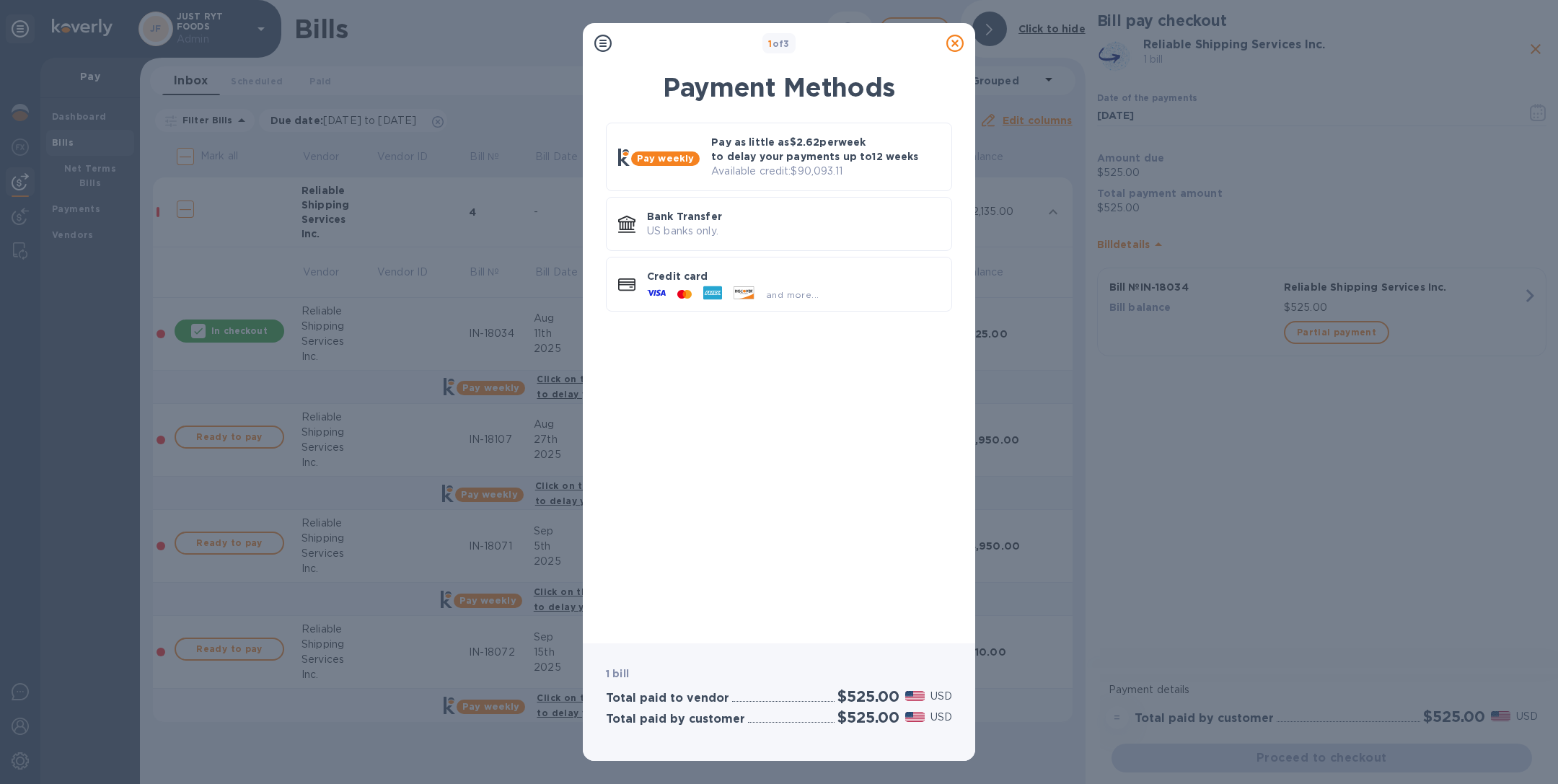
click at [953, 39] on icon at bounding box center [955, 43] width 18 height 18
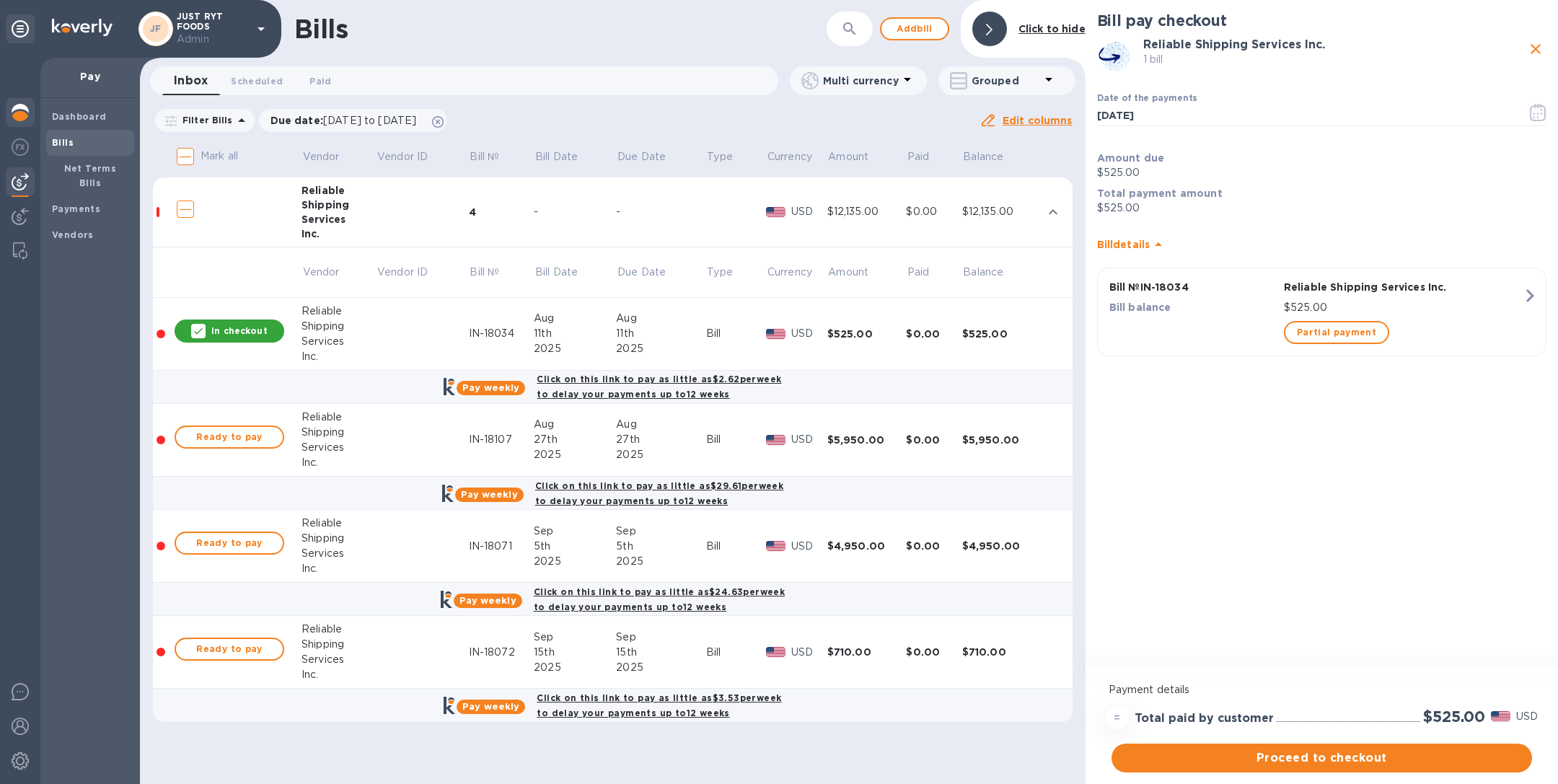
click at [15, 100] on div at bounding box center [20, 113] width 28 height 31
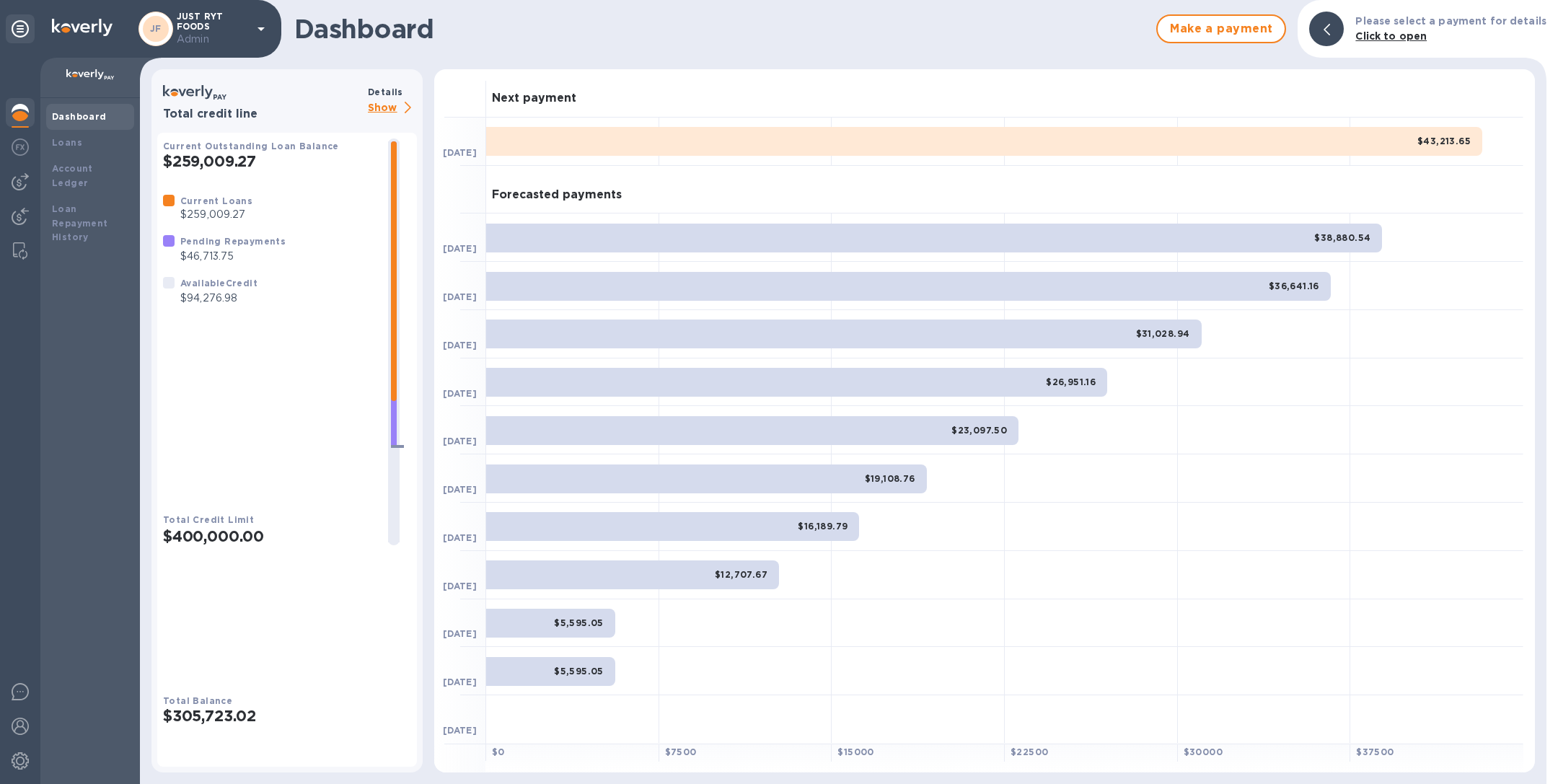
click at [385, 109] on p "Show" at bounding box center [392, 108] width 49 height 18
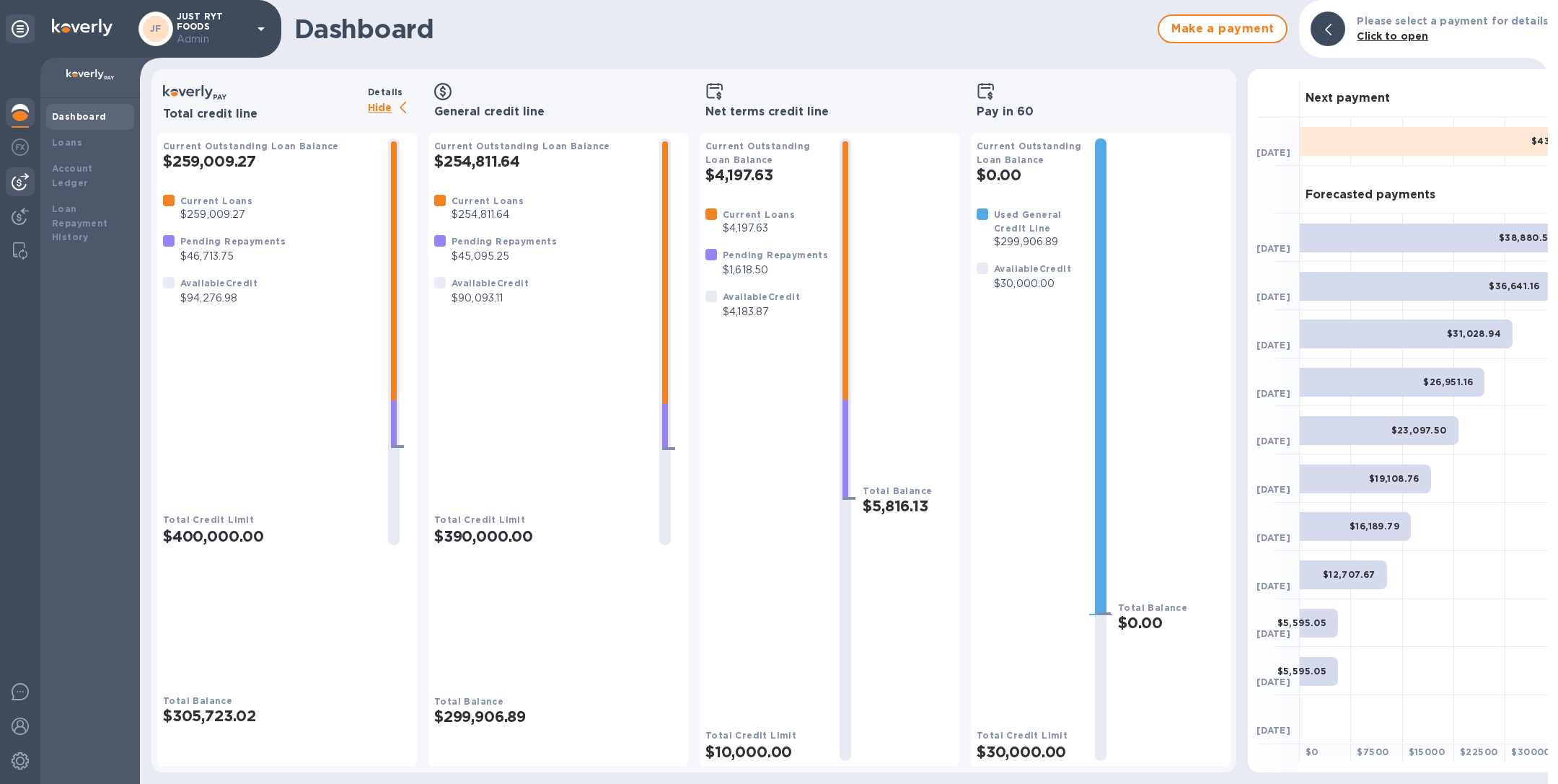
click at [12, 174] on img at bounding box center [20, 182] width 18 height 18
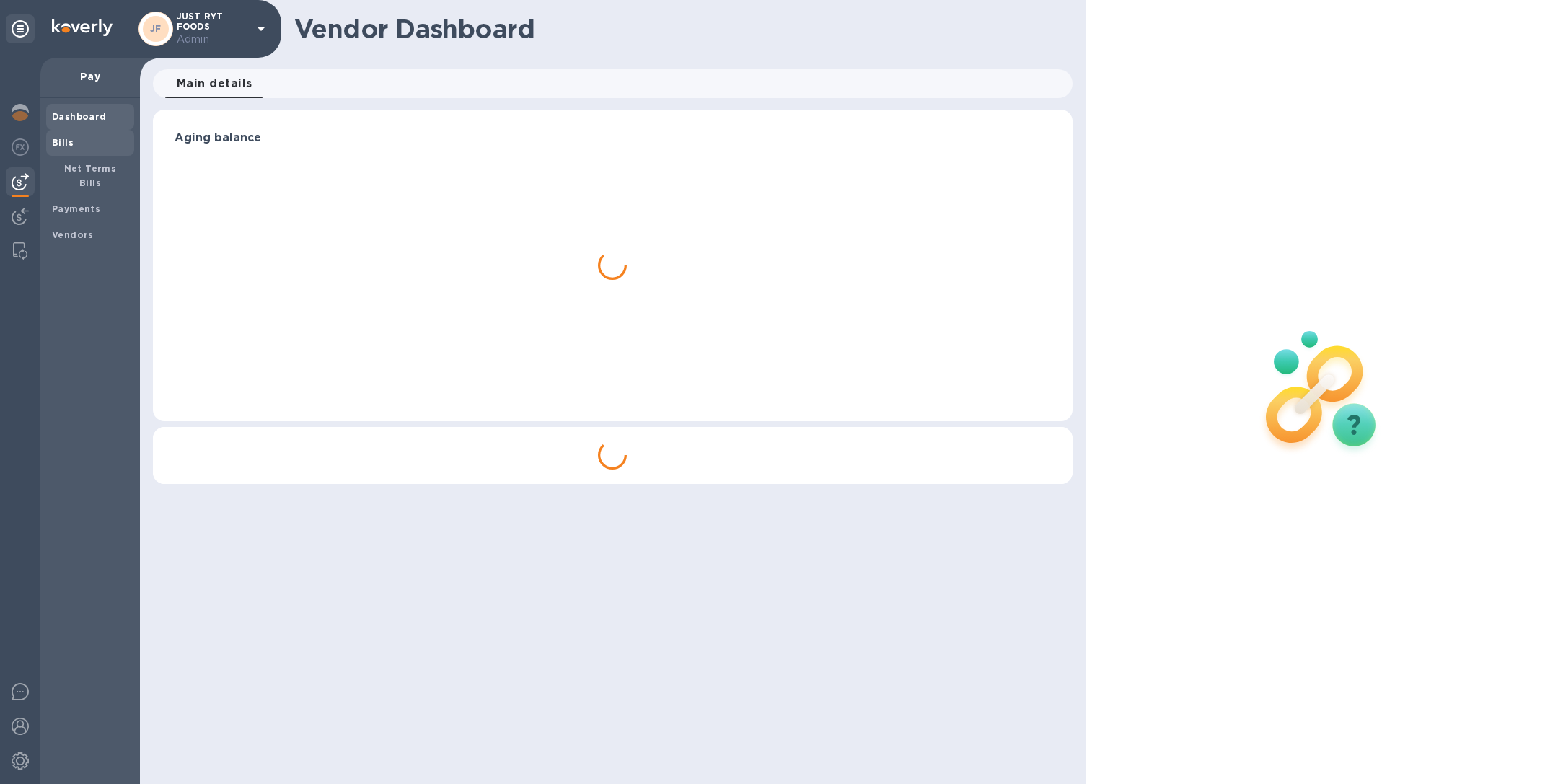
click at [82, 134] on div "Bills" at bounding box center [90, 143] width 88 height 26
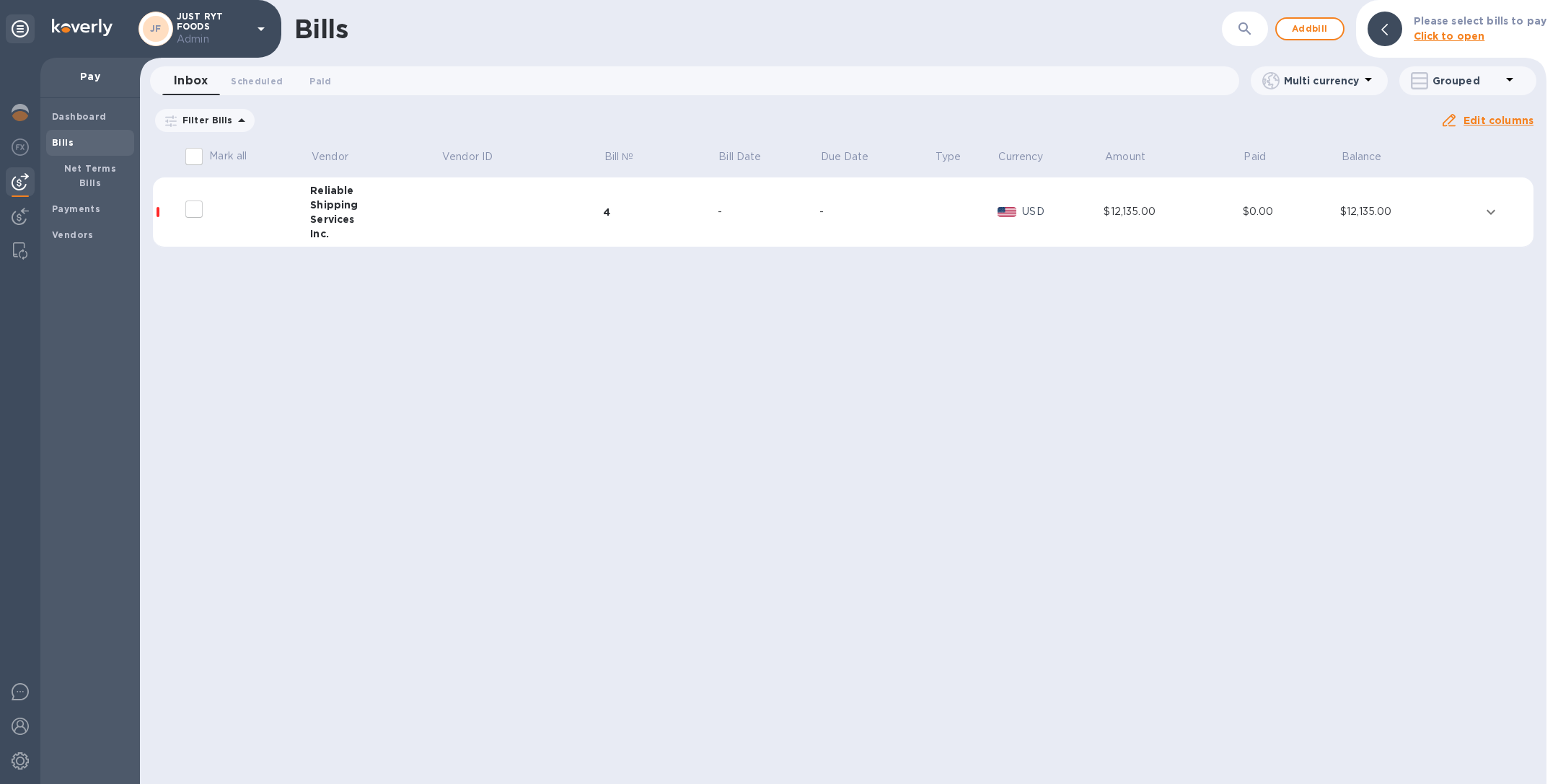
click at [483, 195] on td at bounding box center [522, 213] width 162 height 70
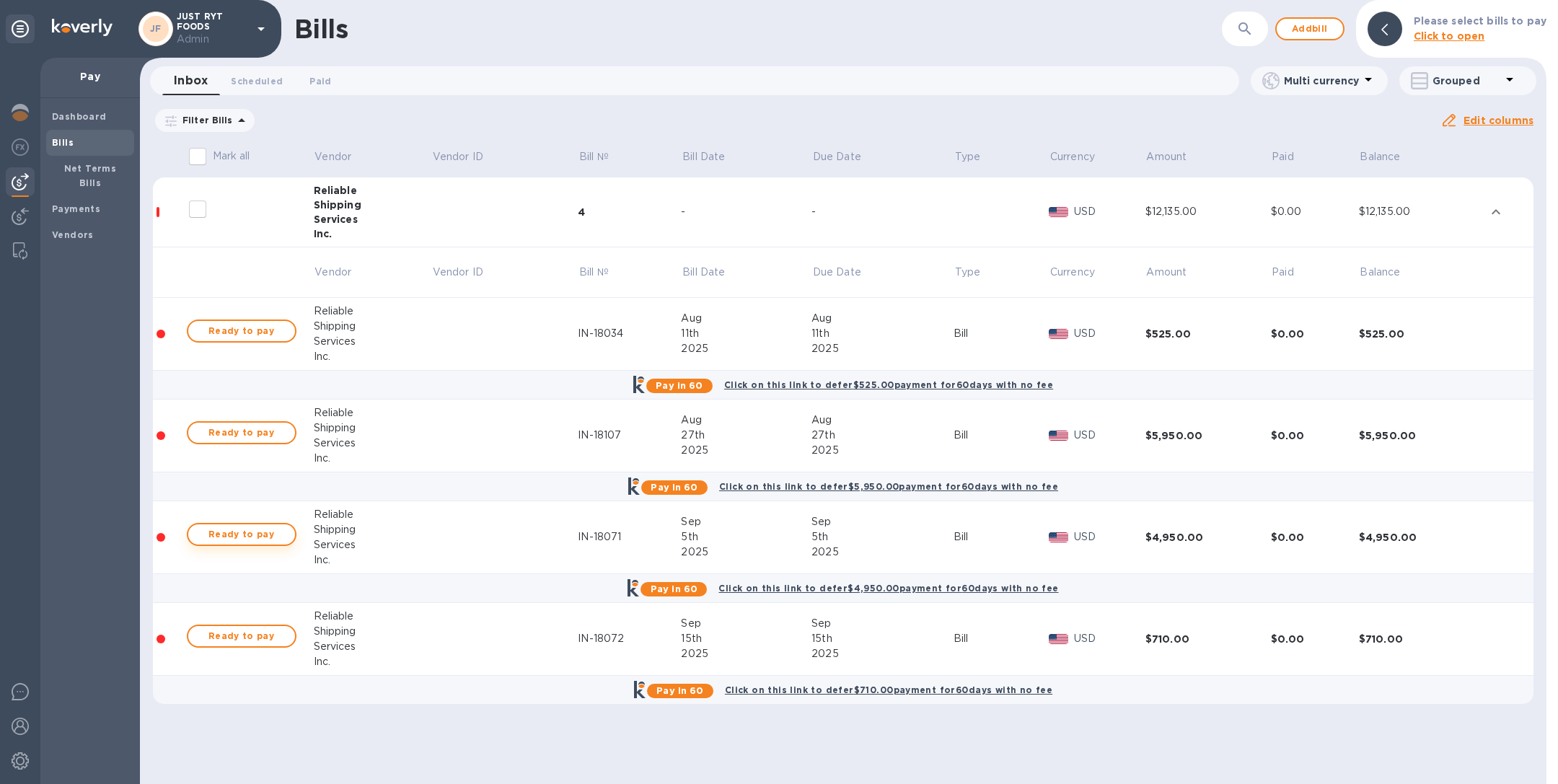
click at [263, 530] on span "Ready to pay" at bounding box center [241, 535] width 84 height 18
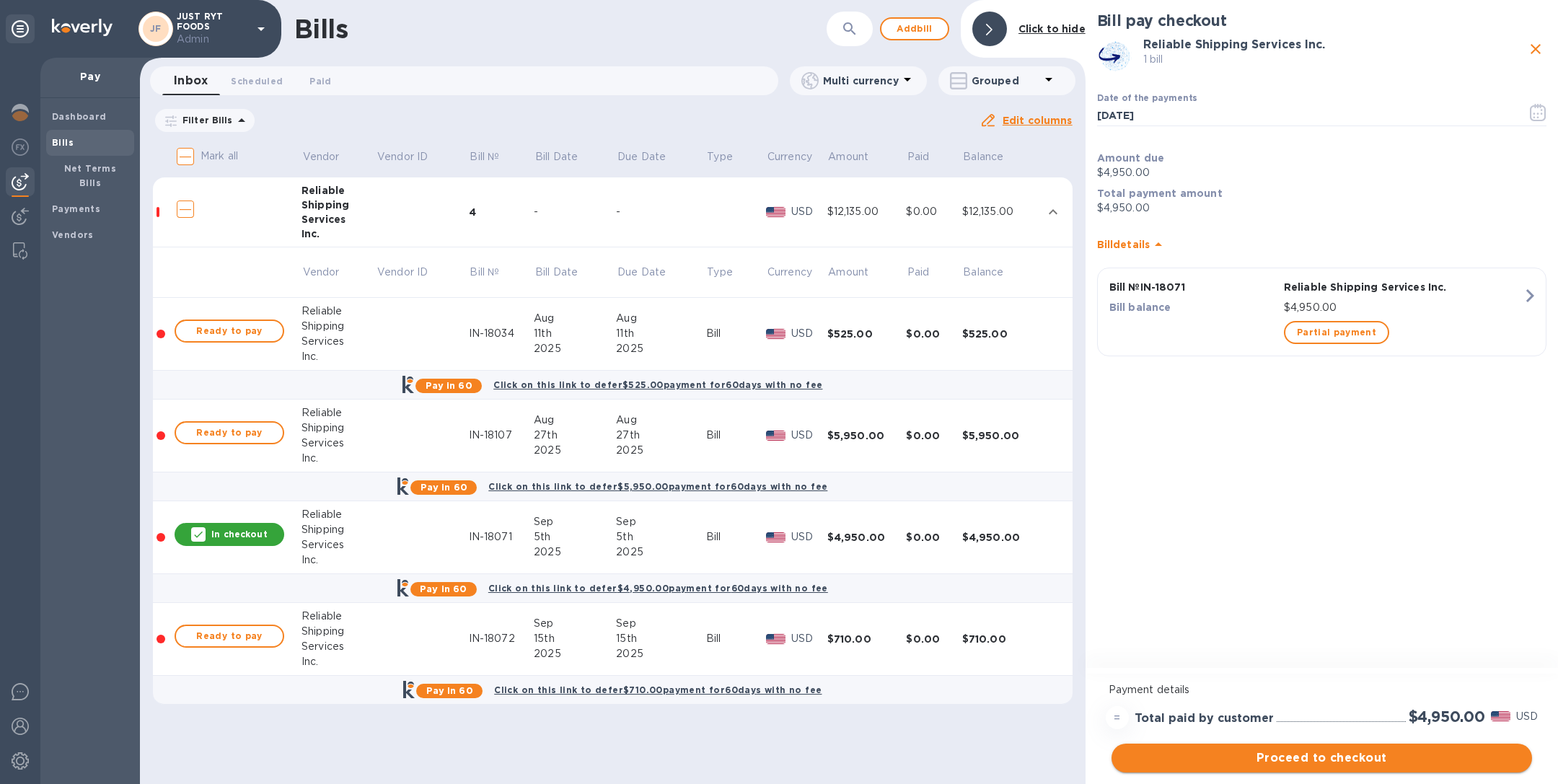
click at [1315, 758] on span "Proceed to checkout" at bounding box center [1322, 758] width 398 height 18
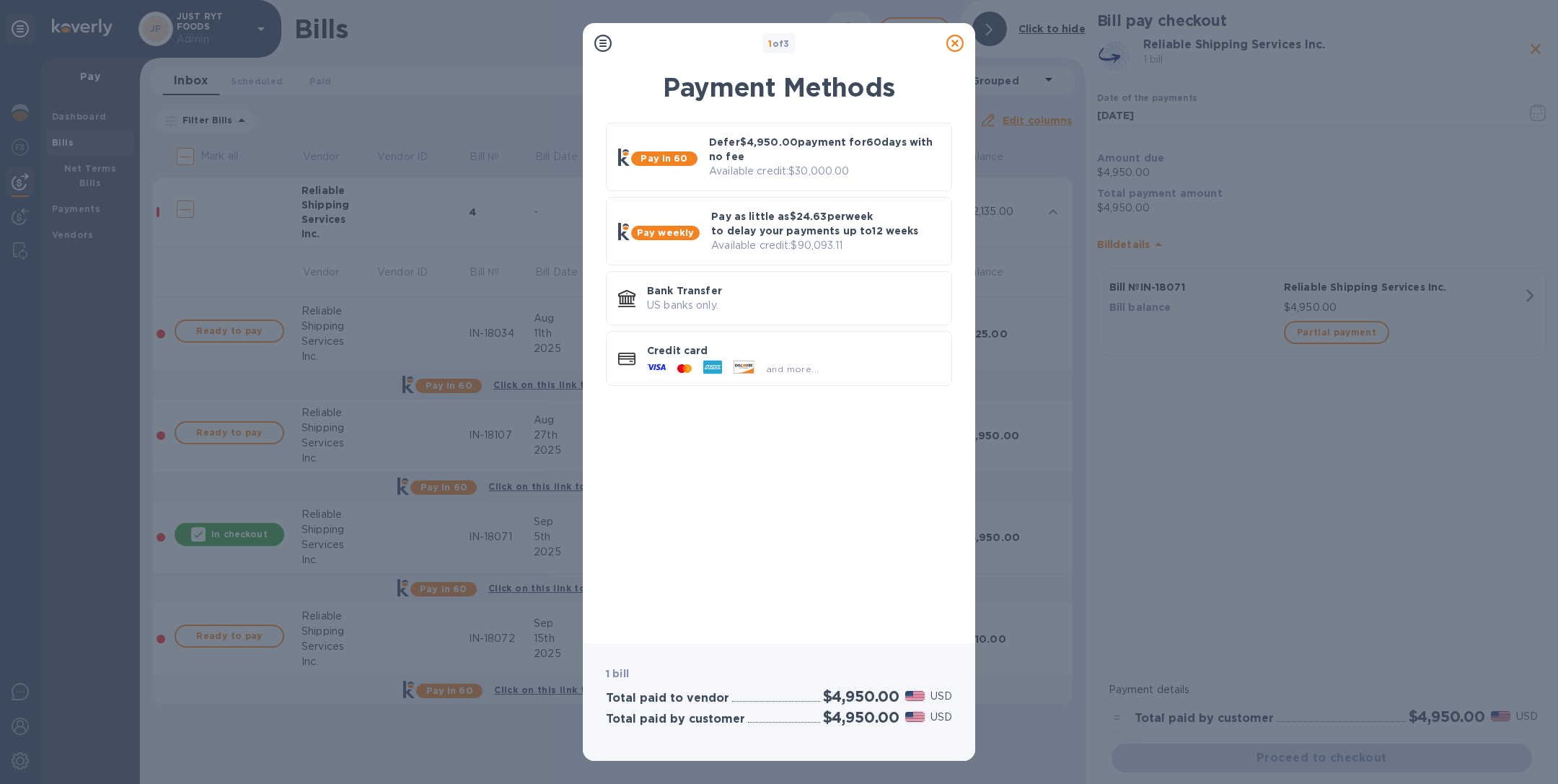
click at [957, 43] on icon at bounding box center [955, 43] width 18 height 18
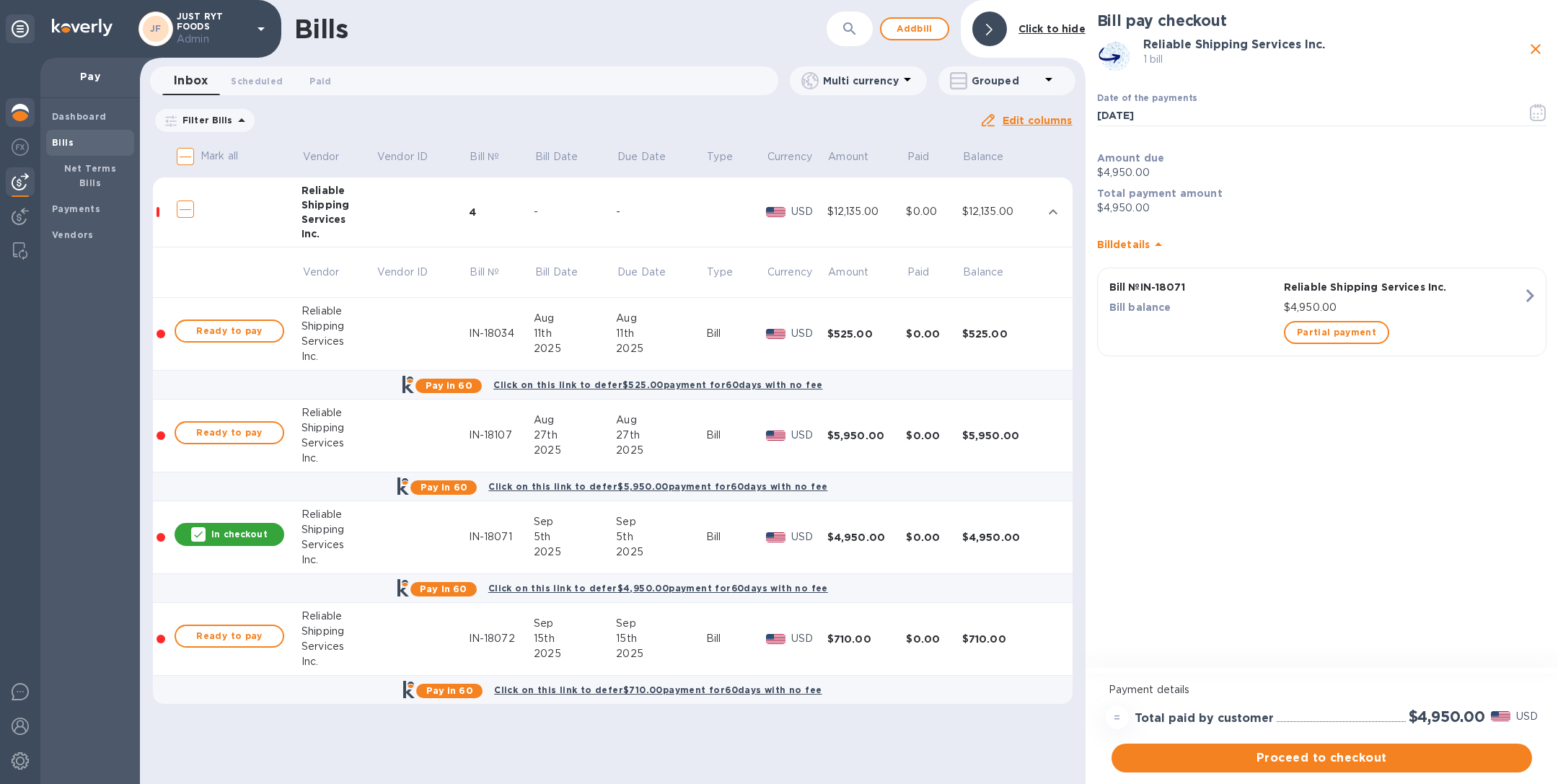
click at [18, 107] on img at bounding box center [20, 113] width 18 height 18
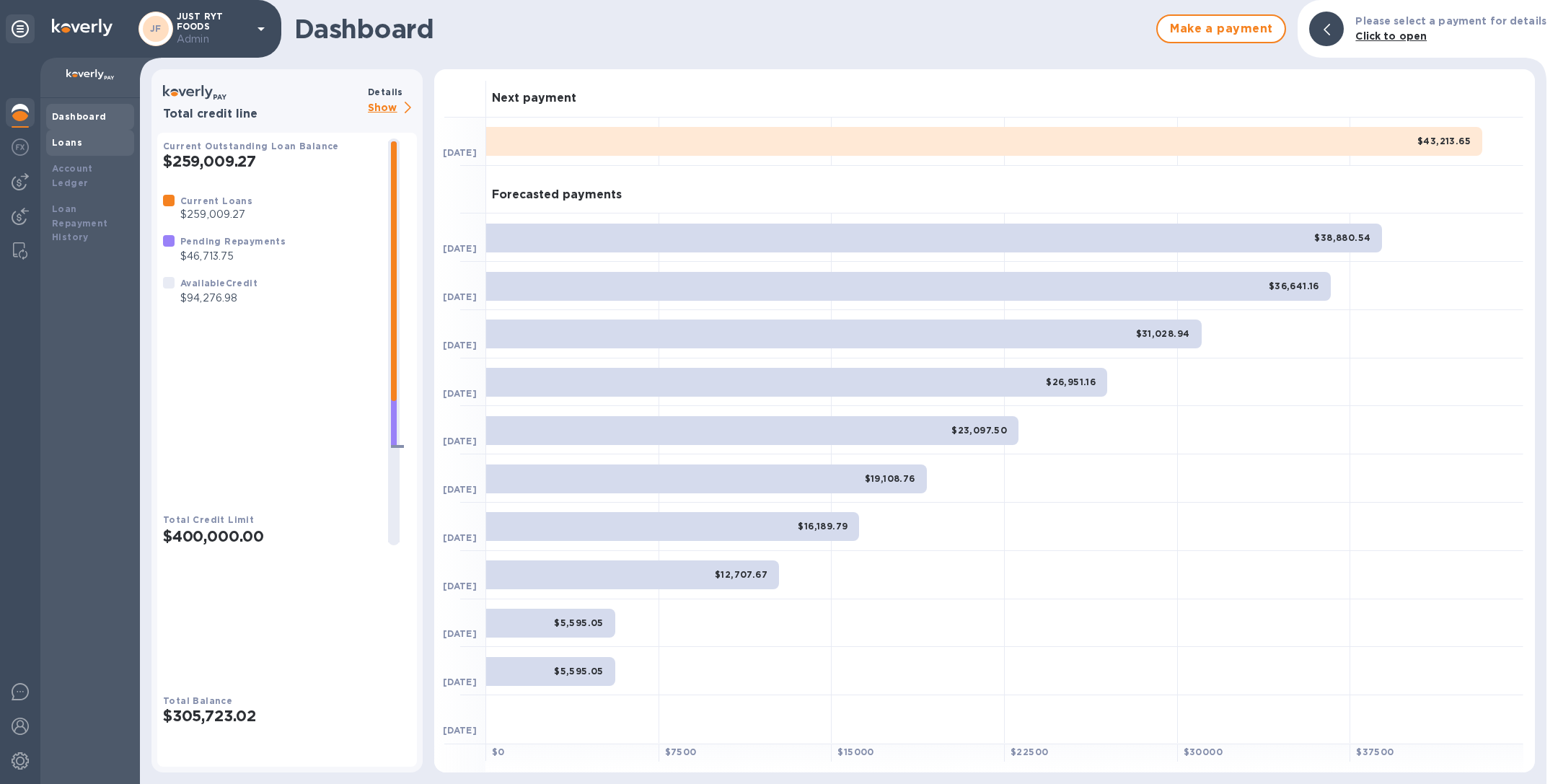
click at [102, 140] on div "Loans" at bounding box center [90, 143] width 77 height 15
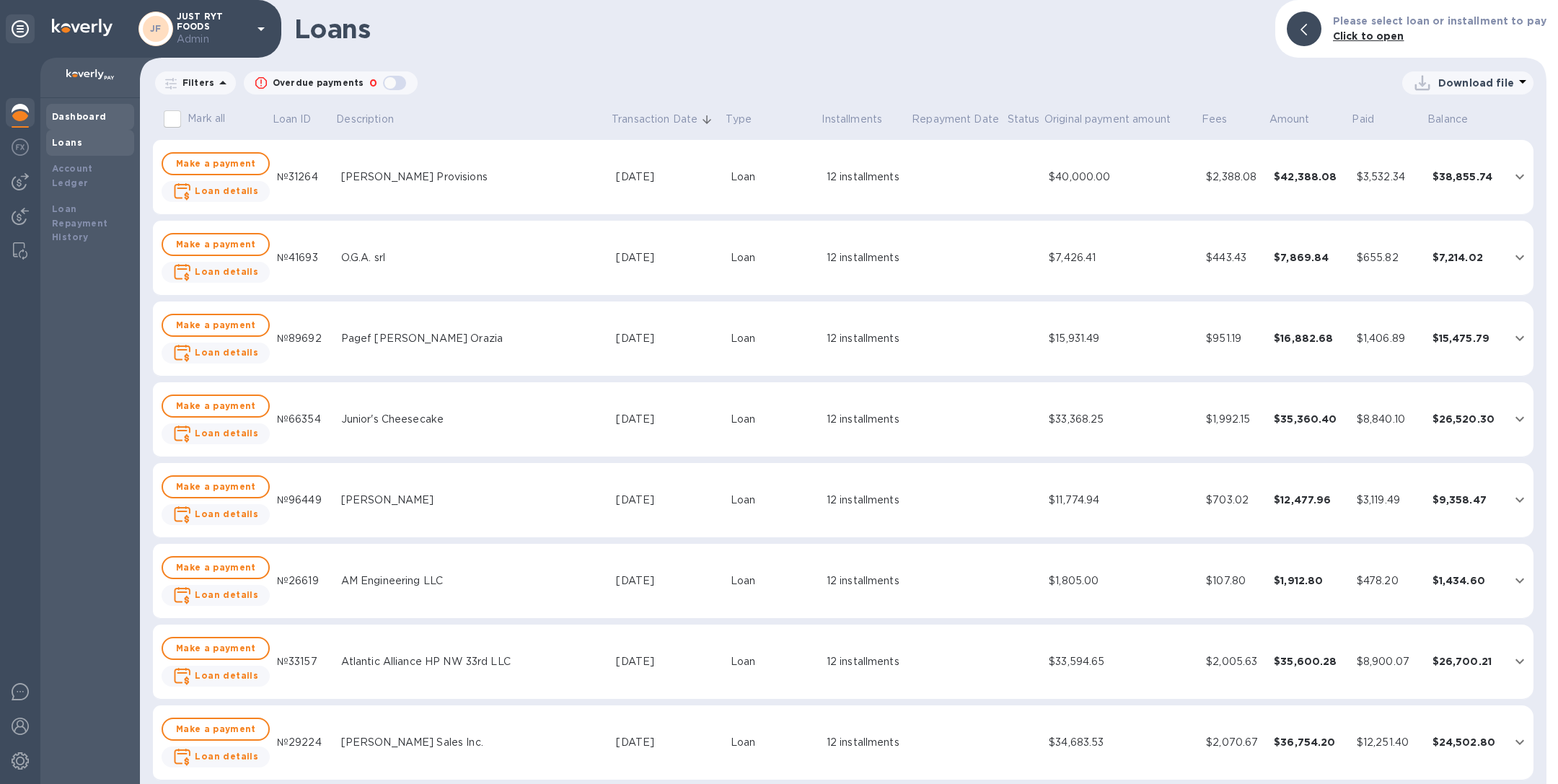
click at [92, 115] on b "Dashboard" at bounding box center [79, 116] width 55 height 11
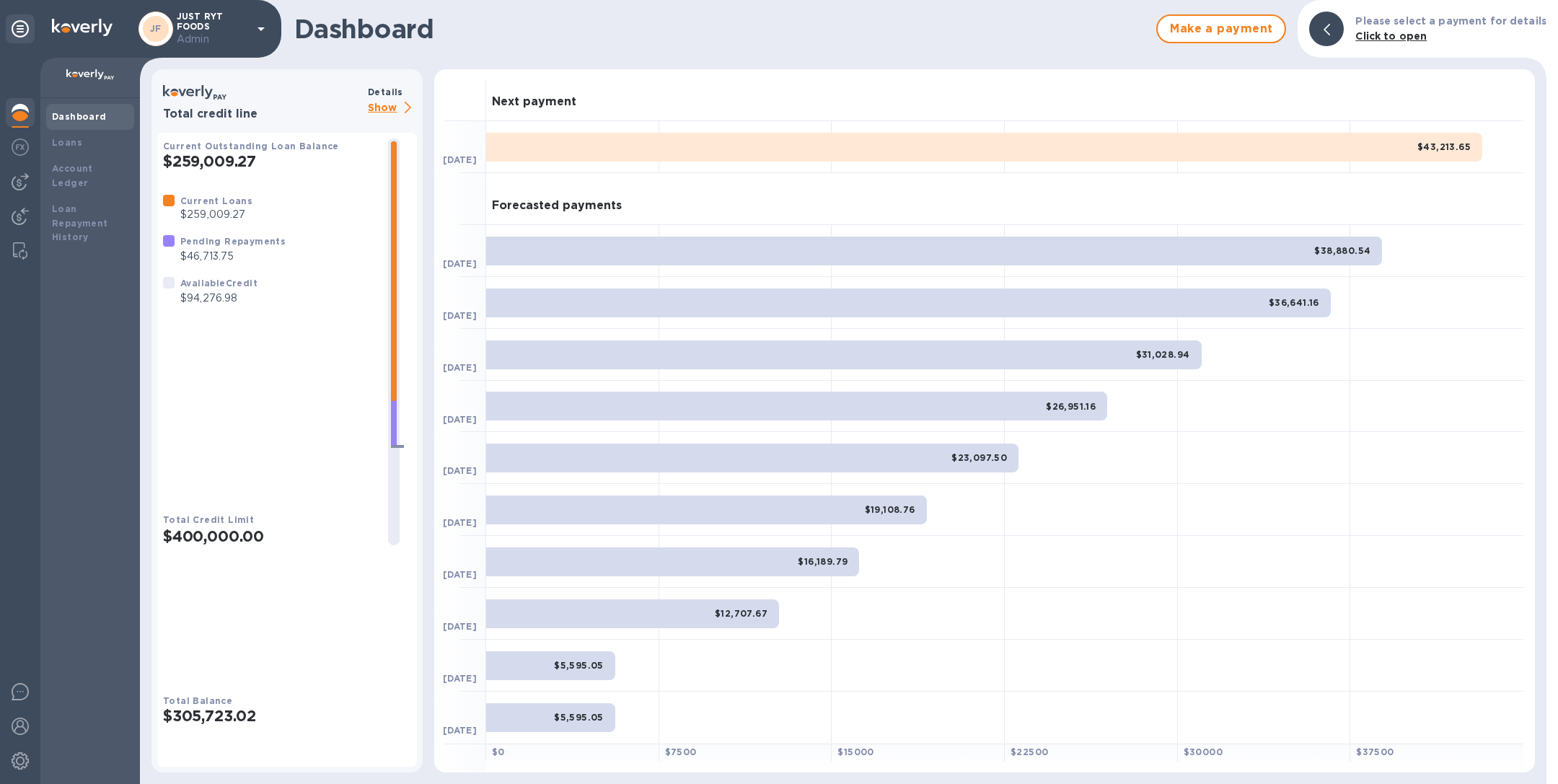
click at [395, 105] on p "Show" at bounding box center [392, 108] width 49 height 18
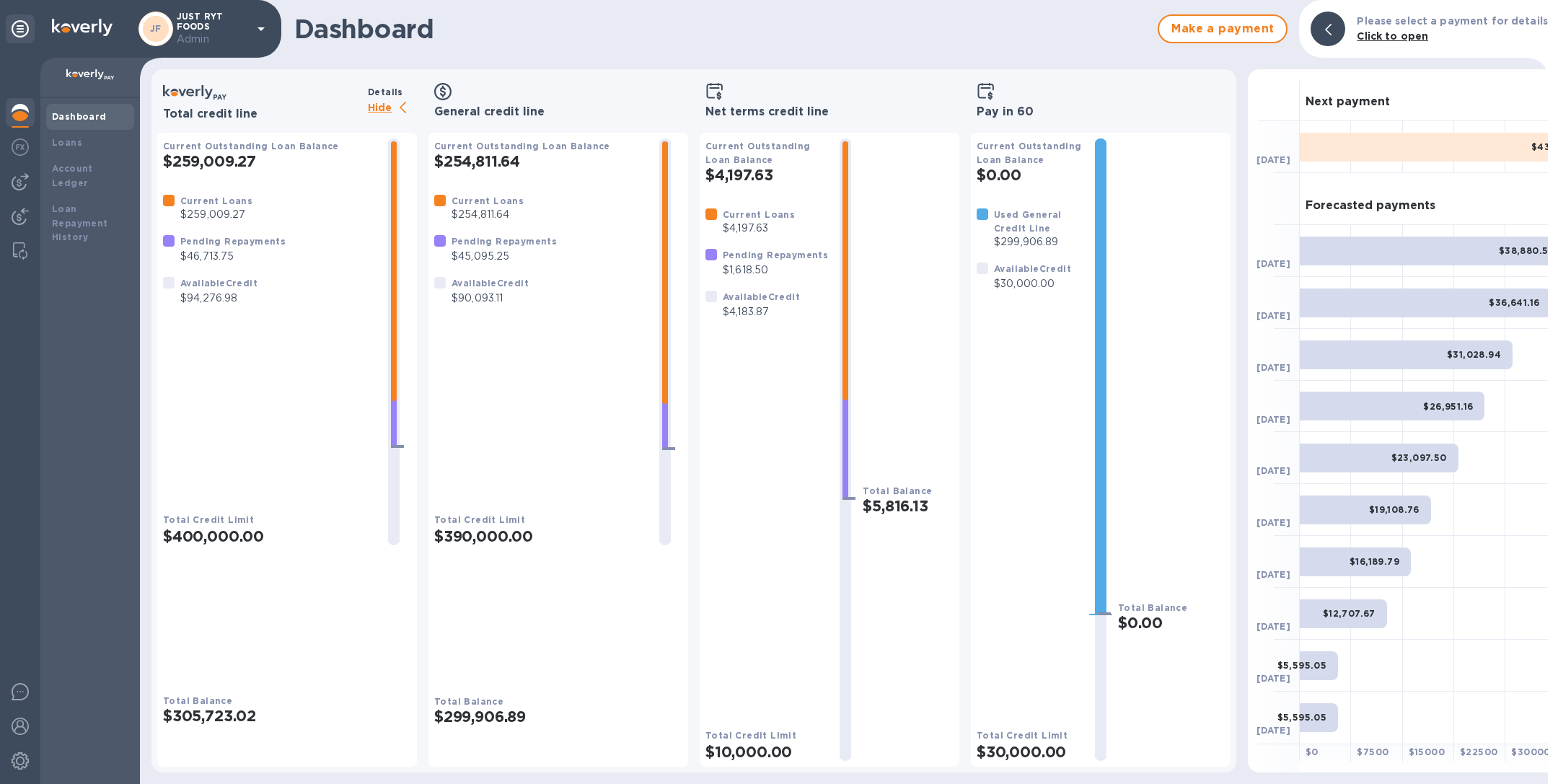
click at [808, 170] on h2 "$4,197.63" at bounding box center [767, 175] width 123 height 18
